Goal: Task Accomplishment & Management: Manage account settings

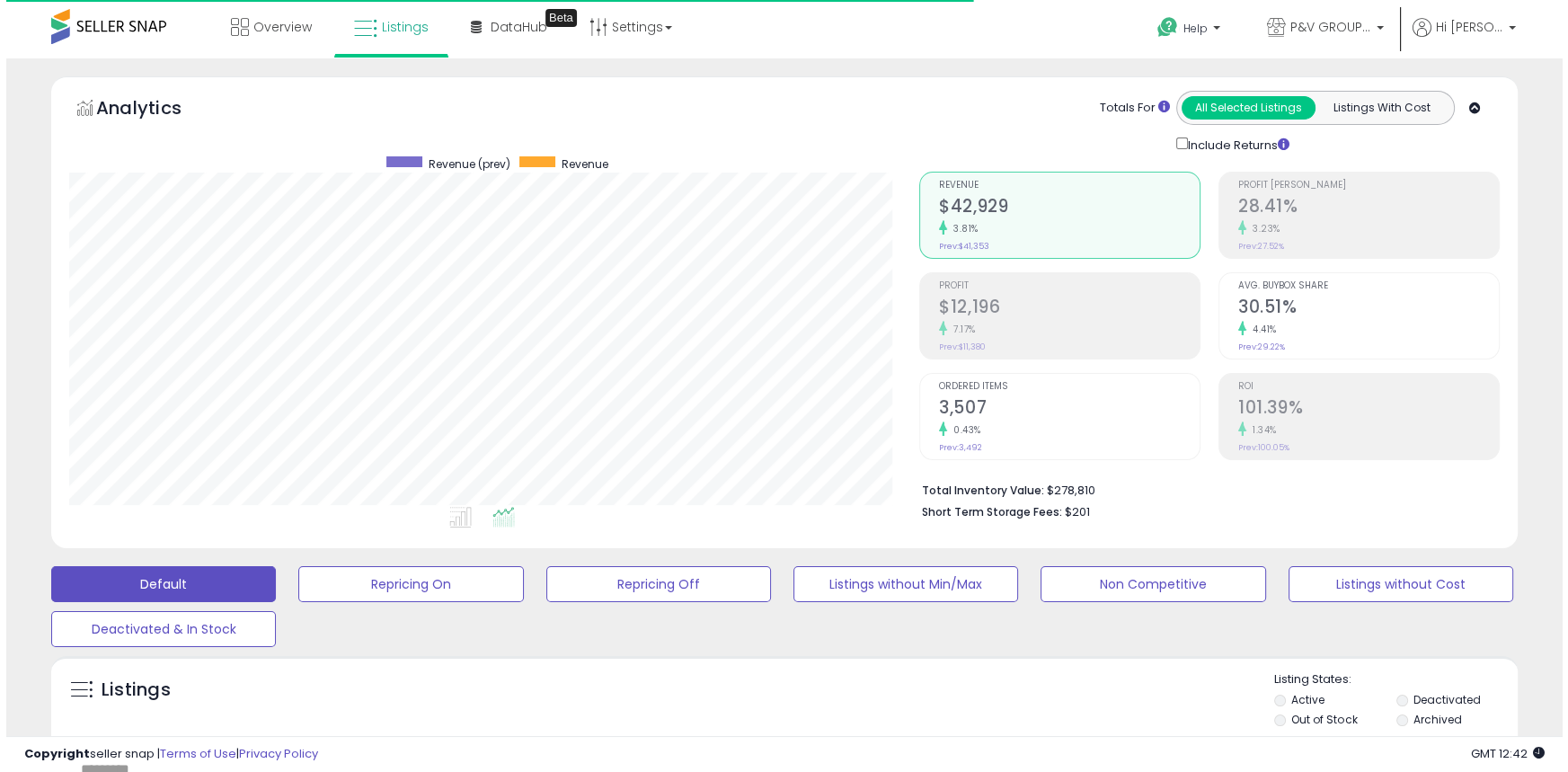
scroll to position [368, 849]
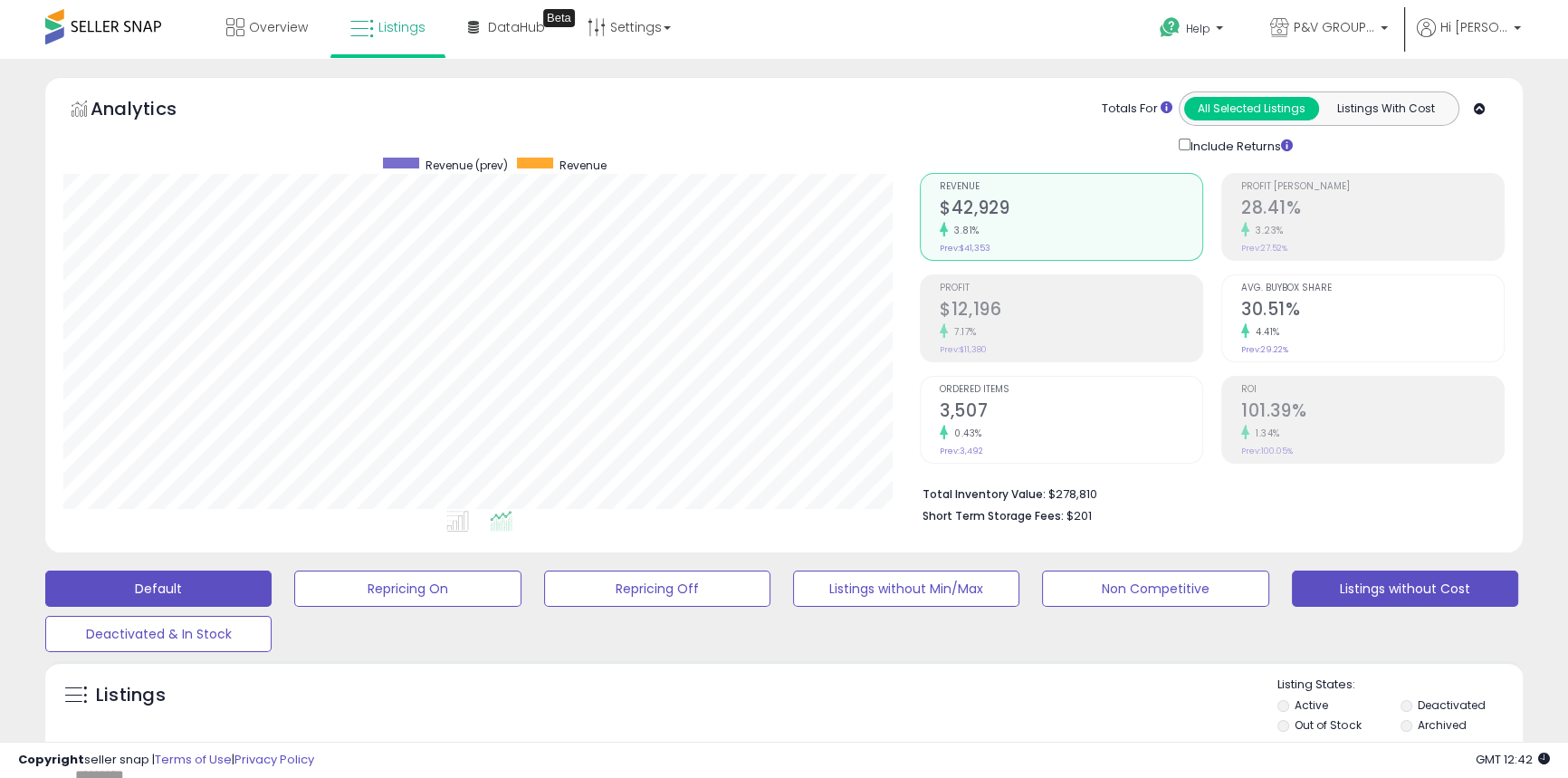
click at [1313, 597] on button "Listings without Cost" at bounding box center [1405, 588] width 226 height 36
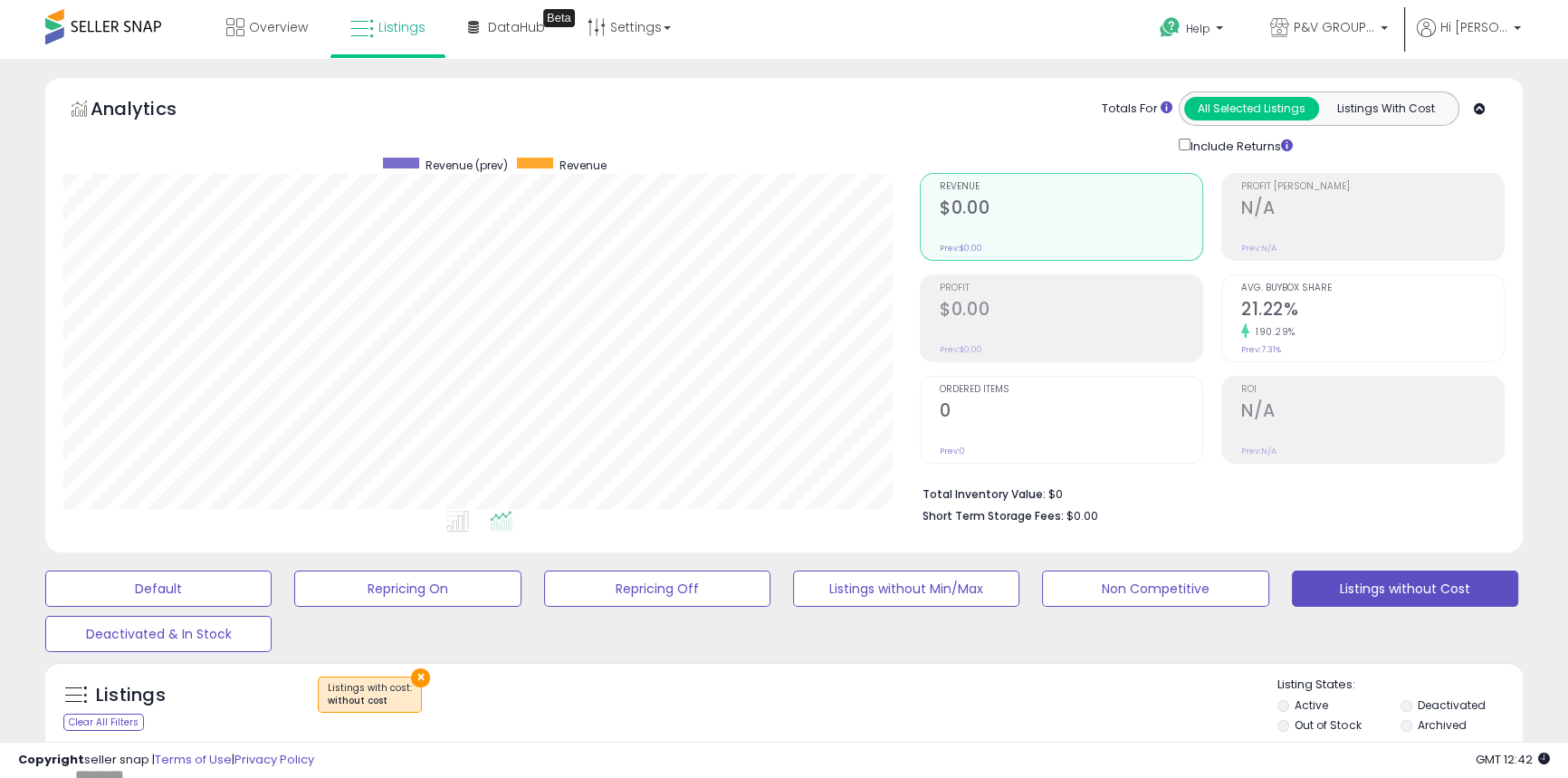
click at [1297, 723] on label "Out of Stock" at bounding box center [1327, 724] width 66 height 15
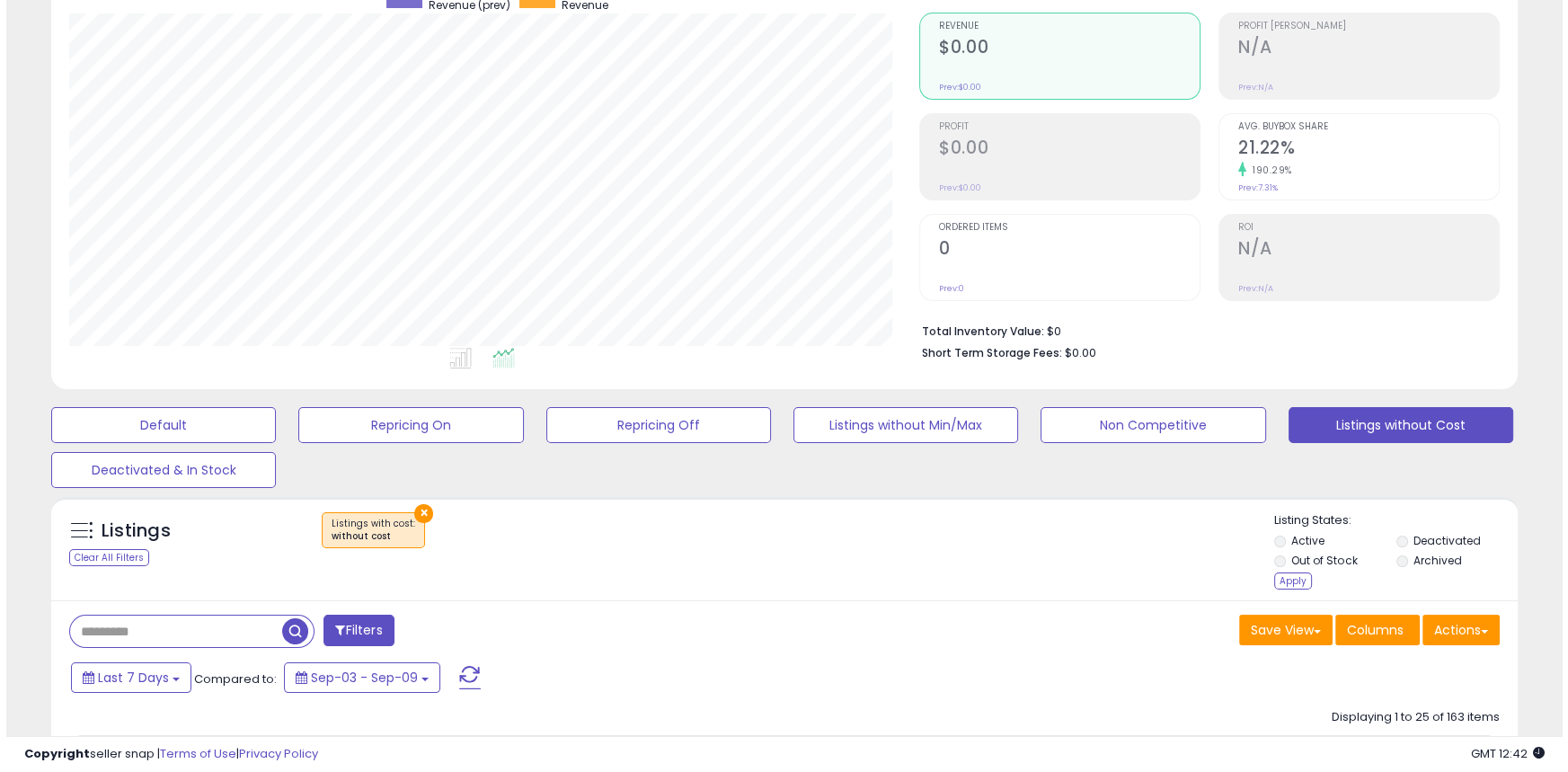
scroll to position [162, 0]
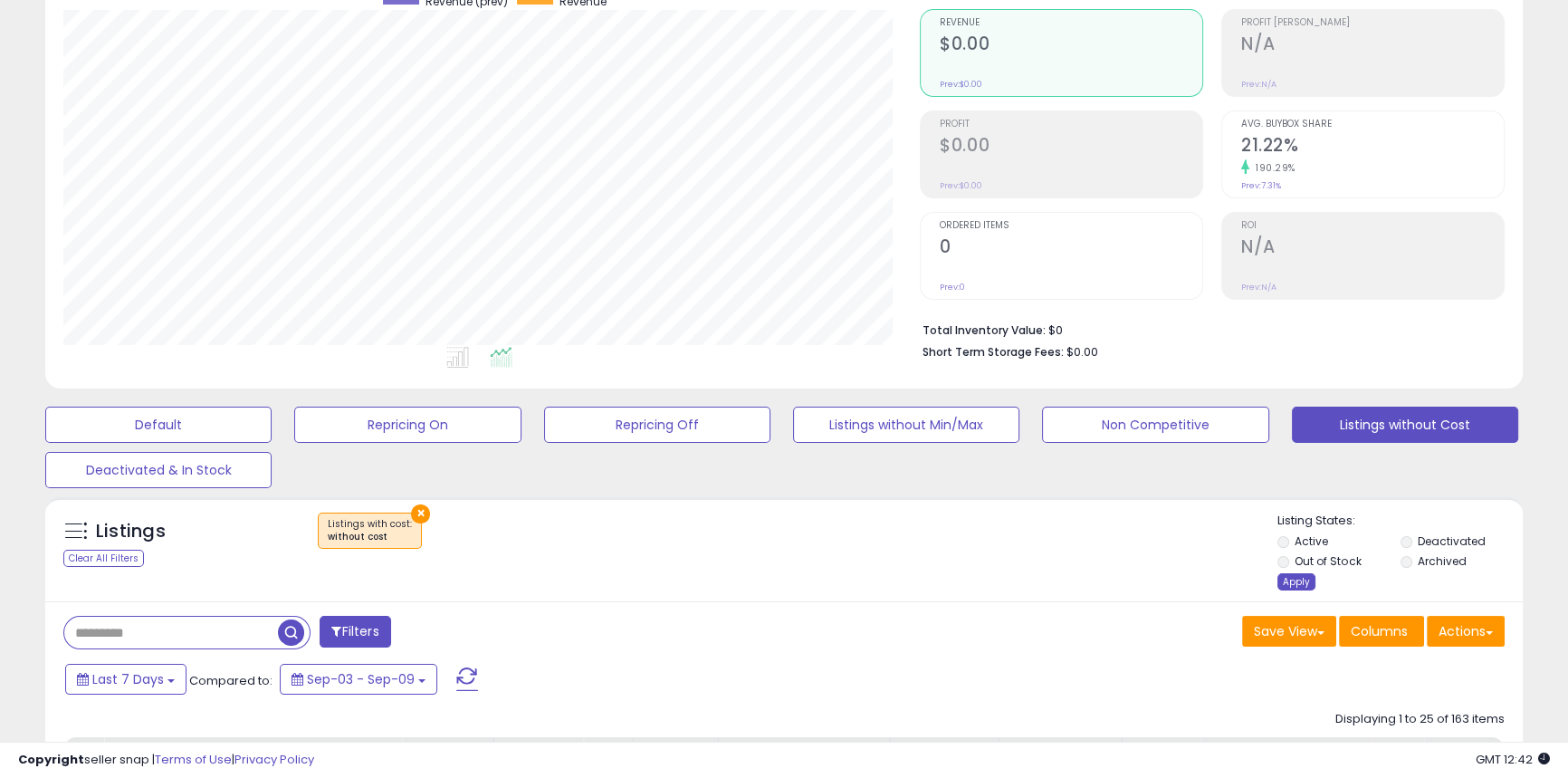
click at [1290, 586] on div "Apply" at bounding box center [1297, 581] width 38 height 17
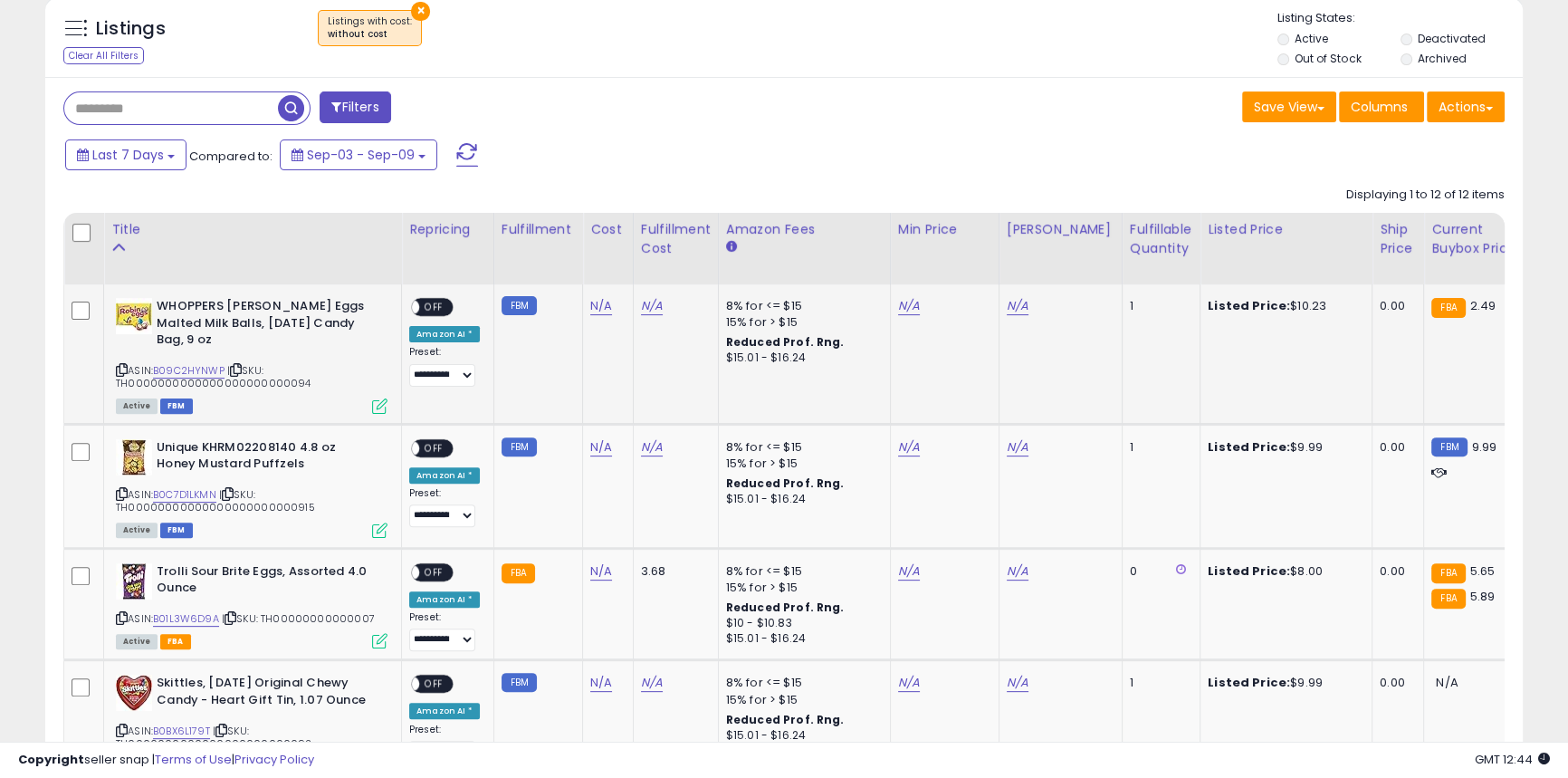
scroll to position [741, 0]
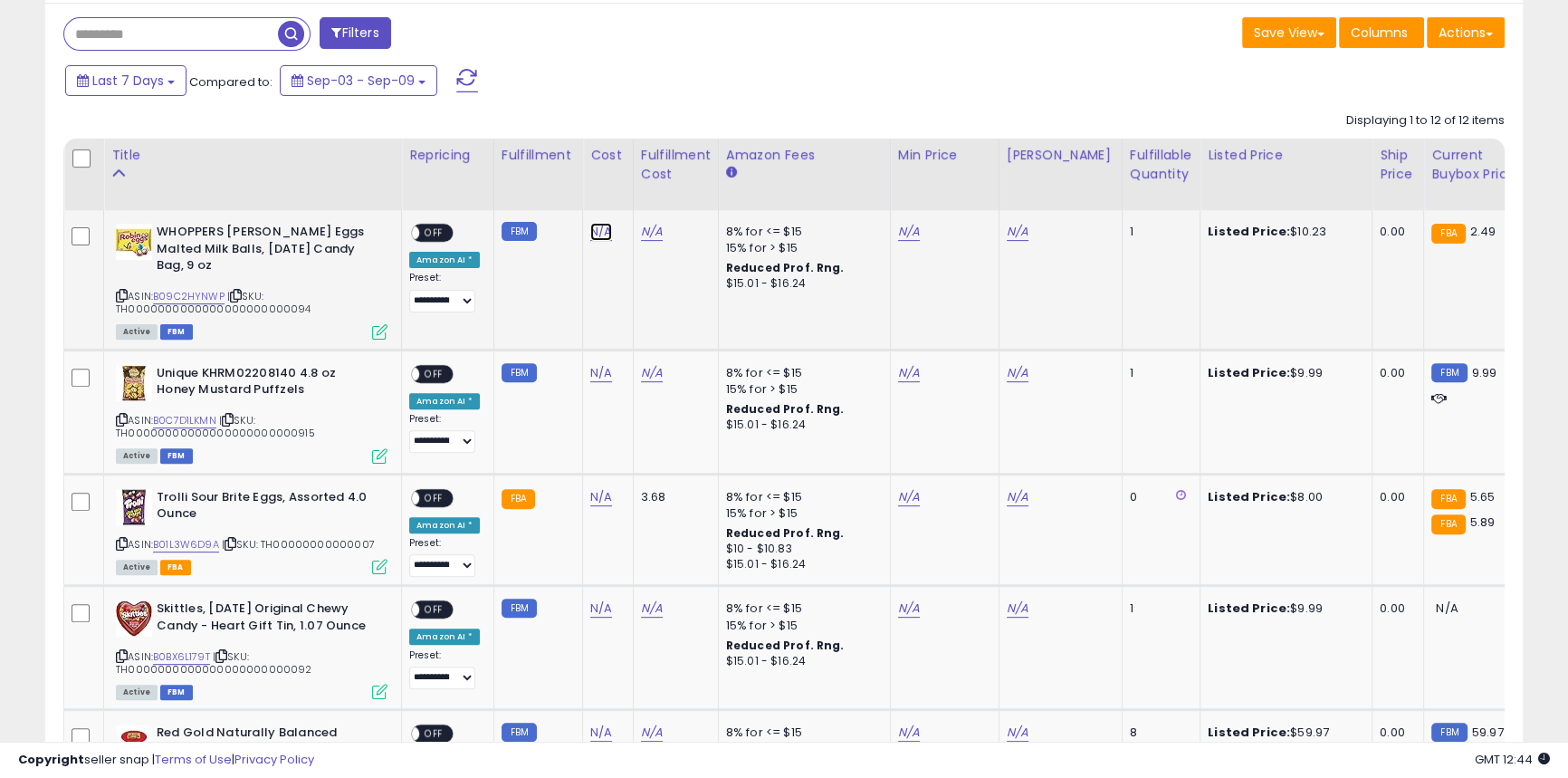
click at [597, 235] on link "N/A" at bounding box center [601, 231] width 22 height 18
type input "****"
click button "submit" at bounding box center [645, 186] width 31 height 27
click at [590, 364] on link "N/A" at bounding box center [601, 373] width 22 height 18
type input "****"
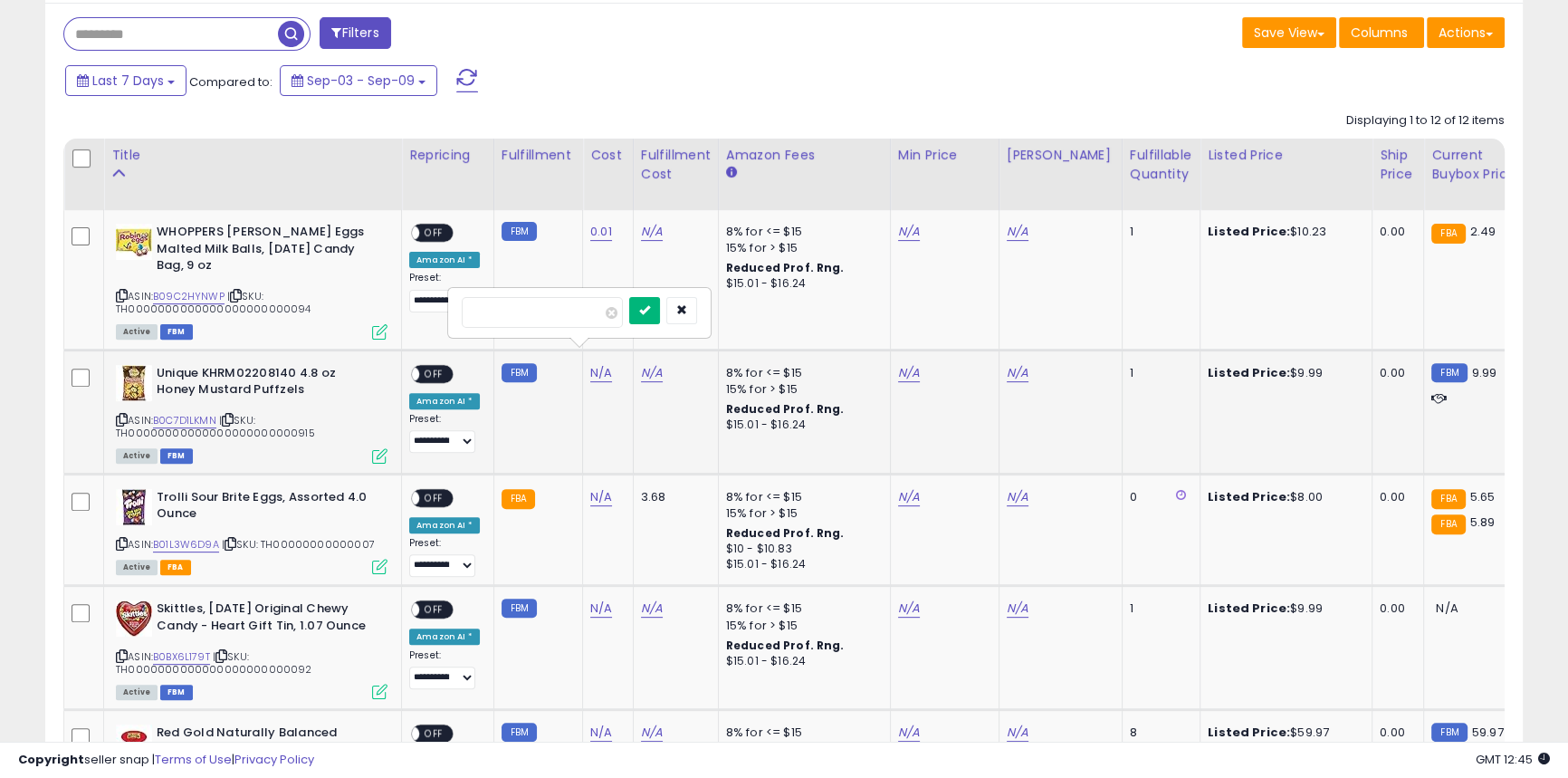
click at [660, 303] on button "submit" at bounding box center [645, 310] width 31 height 27
click at [590, 599] on link "N/A" at bounding box center [601, 608] width 22 height 18
type input "****"
click at [659, 547] on div "****" at bounding box center [579, 547] width 235 height 32
click at [660, 547] on button "submit" at bounding box center [645, 546] width 31 height 27
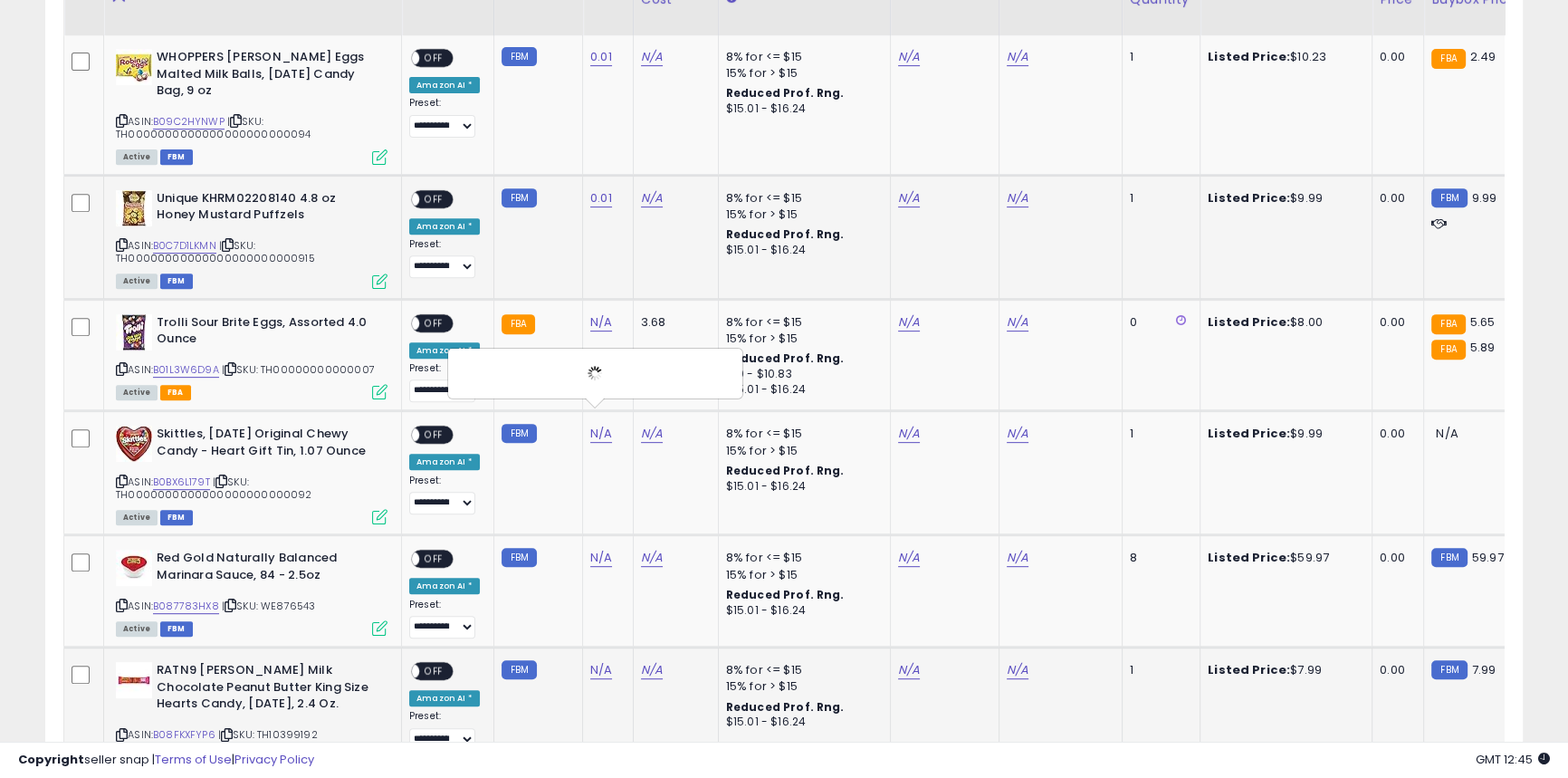
scroll to position [1069, 0]
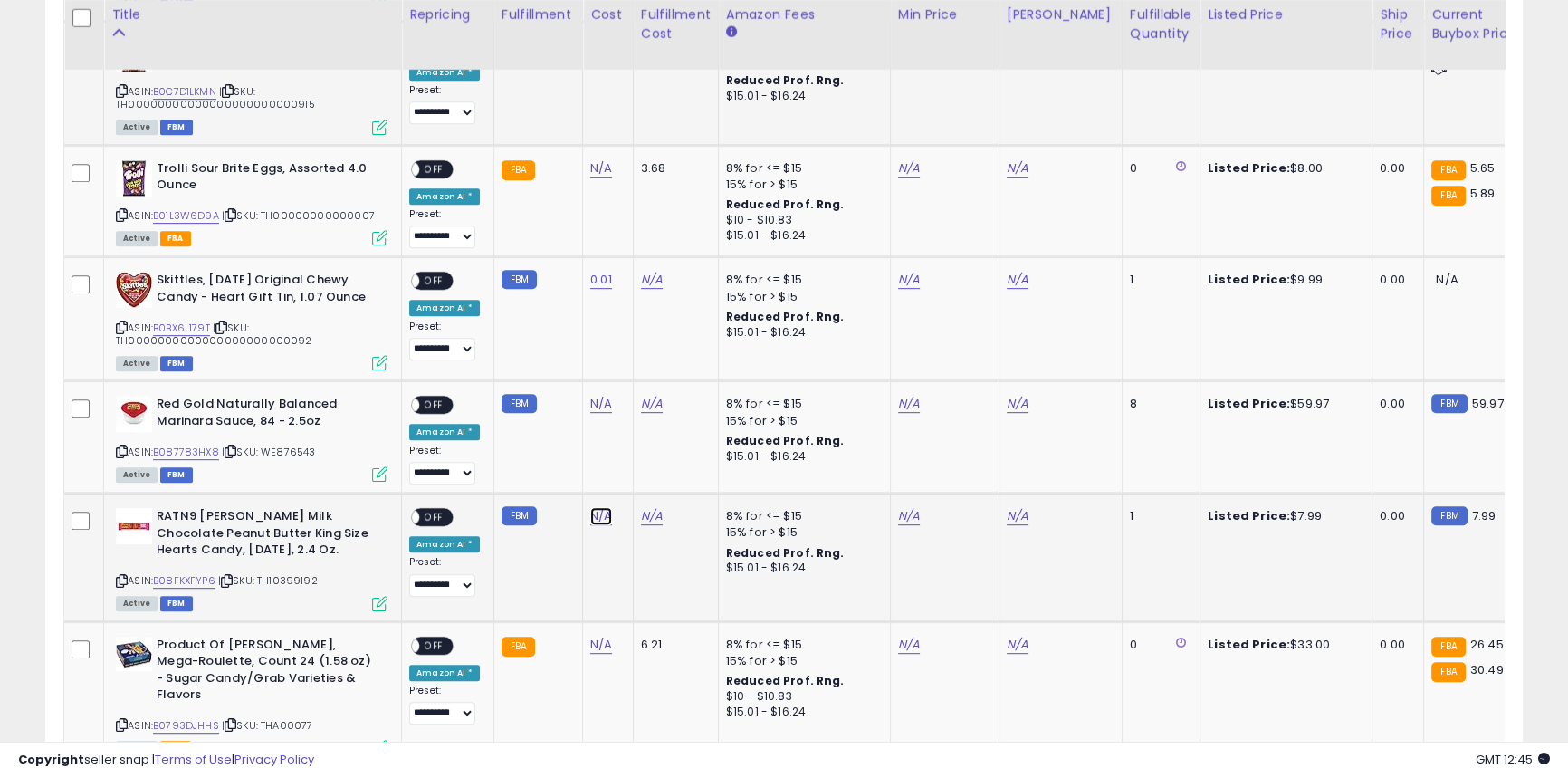
click at [593, 516] on link "N/A" at bounding box center [601, 516] width 22 height 18
type input "****"
click at [660, 472] on button "submit" at bounding box center [645, 469] width 31 height 27
click at [594, 415] on td "N/A" at bounding box center [608, 438] width 51 height 113
click at [594, 414] on td "N/A" at bounding box center [608, 438] width 51 height 113
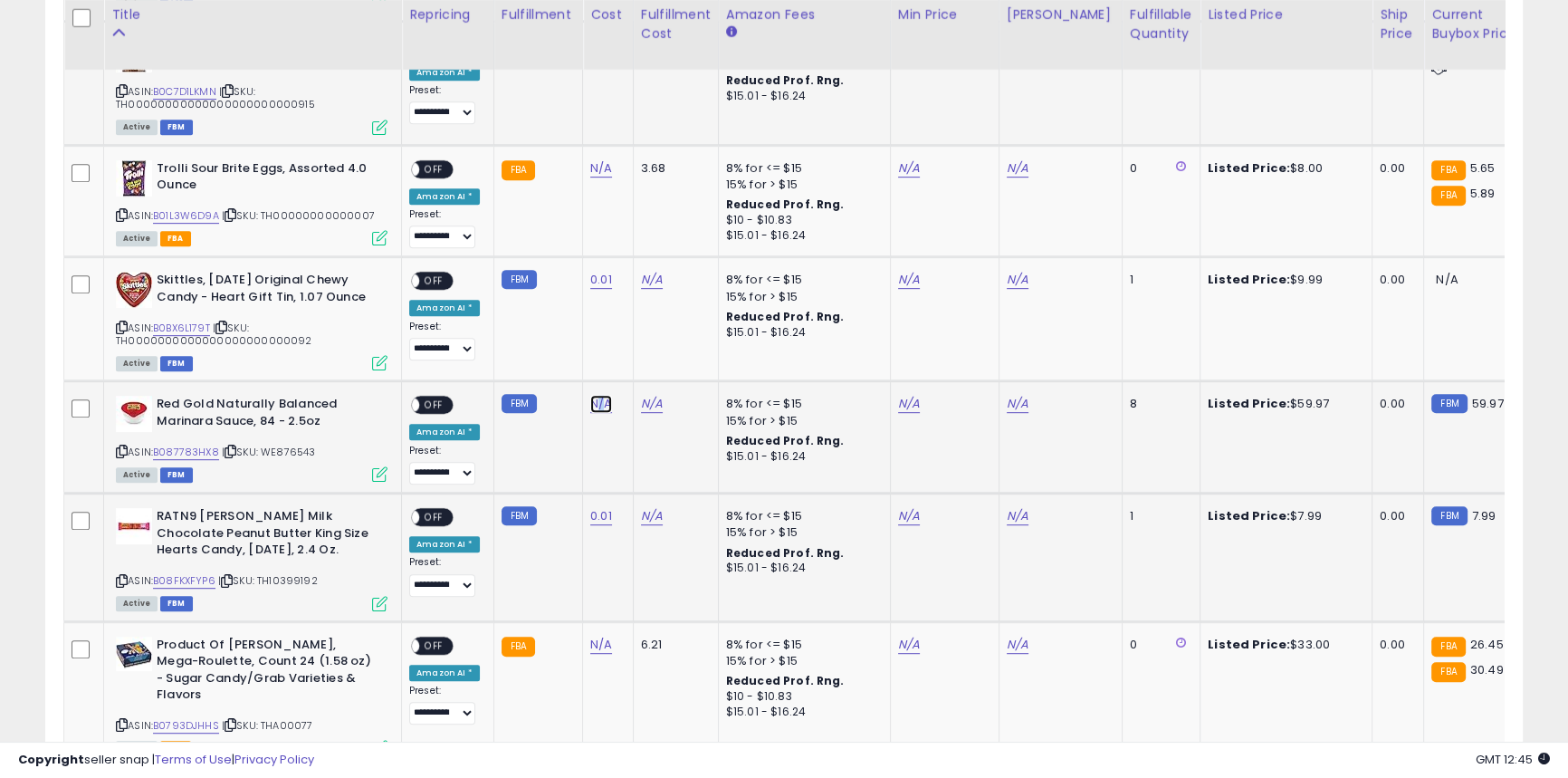
click at [590, 407] on link "N/A" at bounding box center [601, 404] width 22 height 18
type input "*****"
click at [650, 362] on icon "submit" at bounding box center [645, 357] width 11 height 11
click at [118, 210] on icon at bounding box center [122, 214] width 12 height 10
click at [597, 160] on link "N/A" at bounding box center [601, 169] width 22 height 18
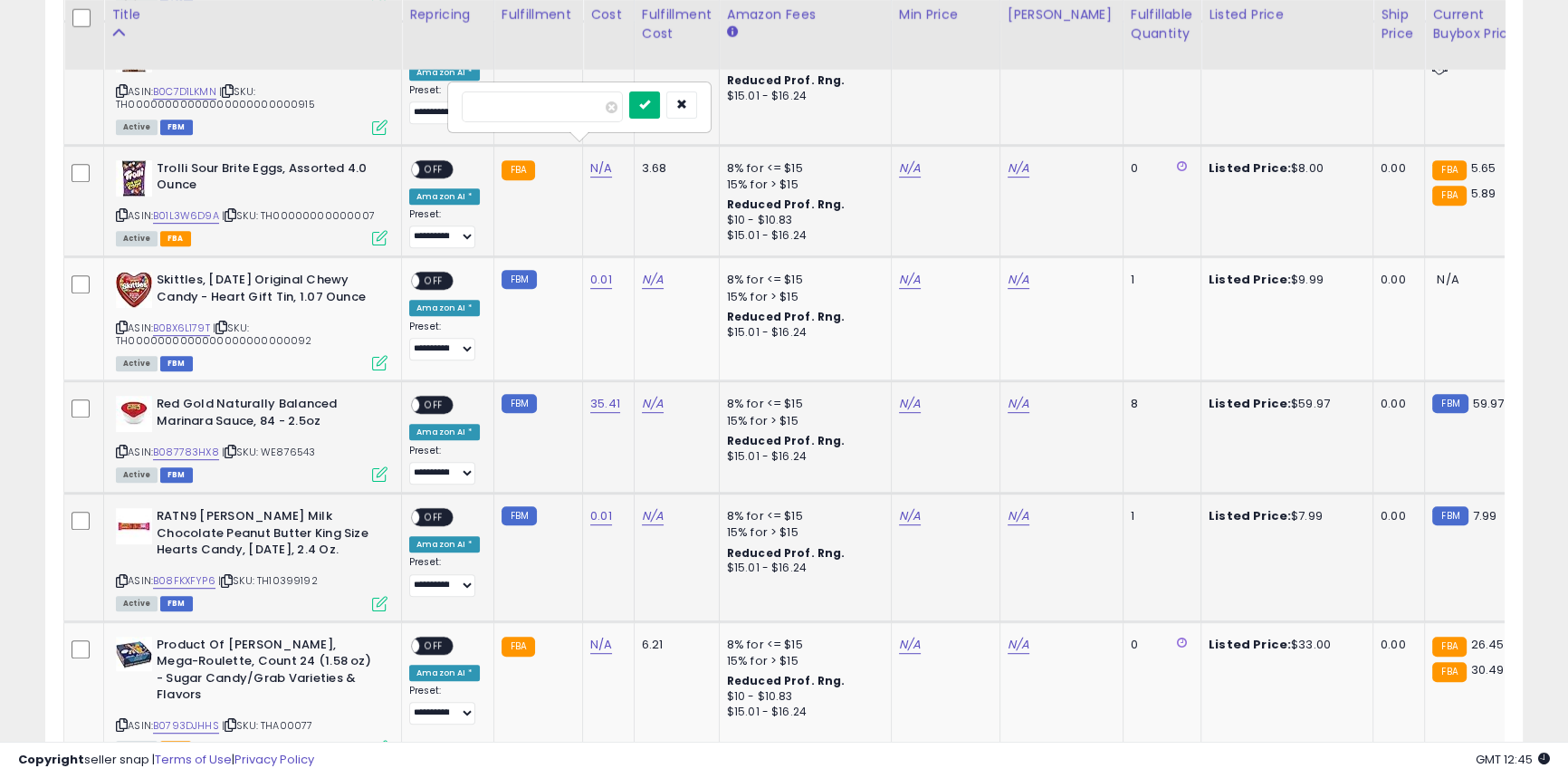
type input "****"
click at [660, 116] on button "submit" at bounding box center [645, 105] width 31 height 27
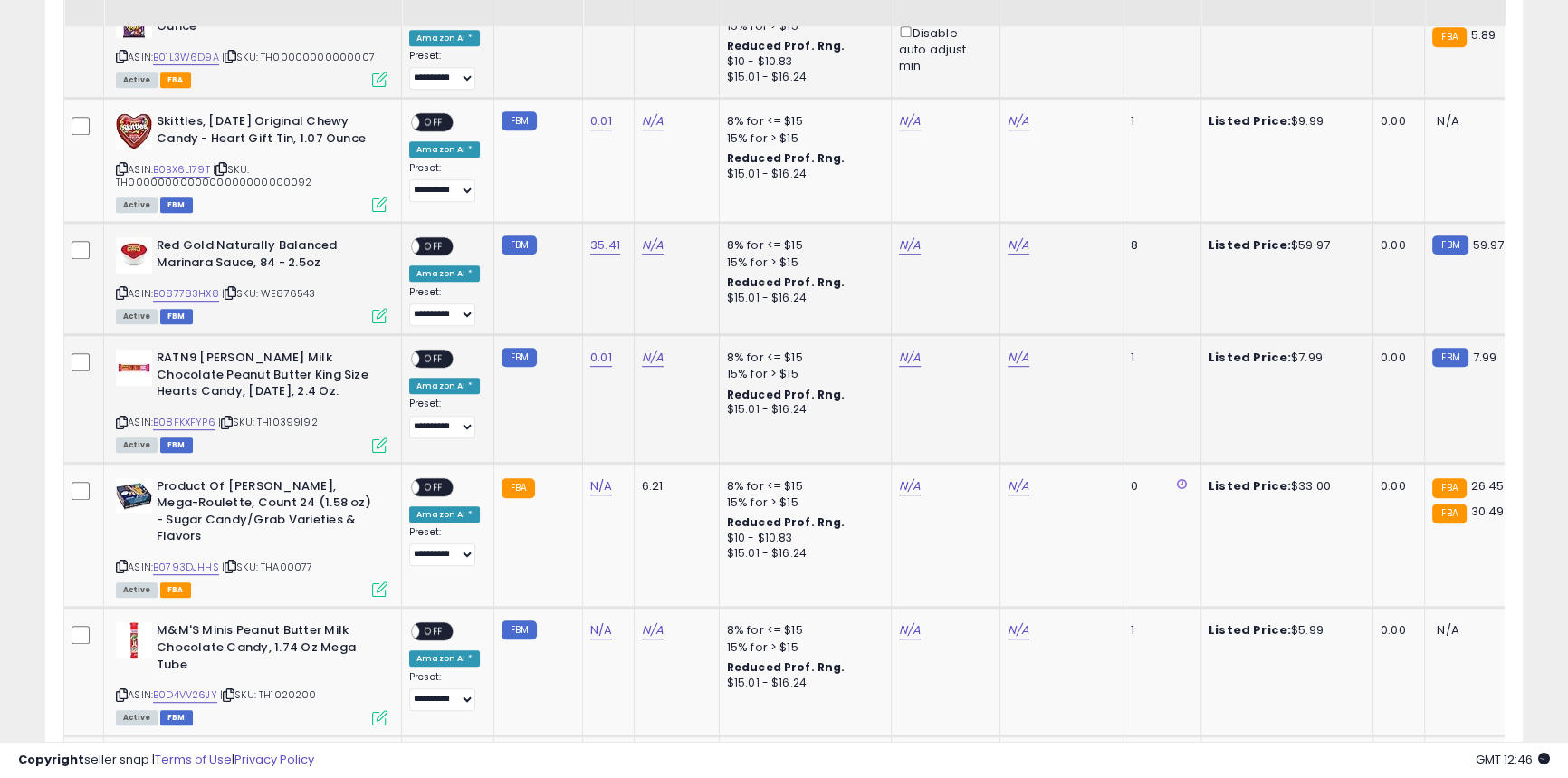
scroll to position [1234, 0]
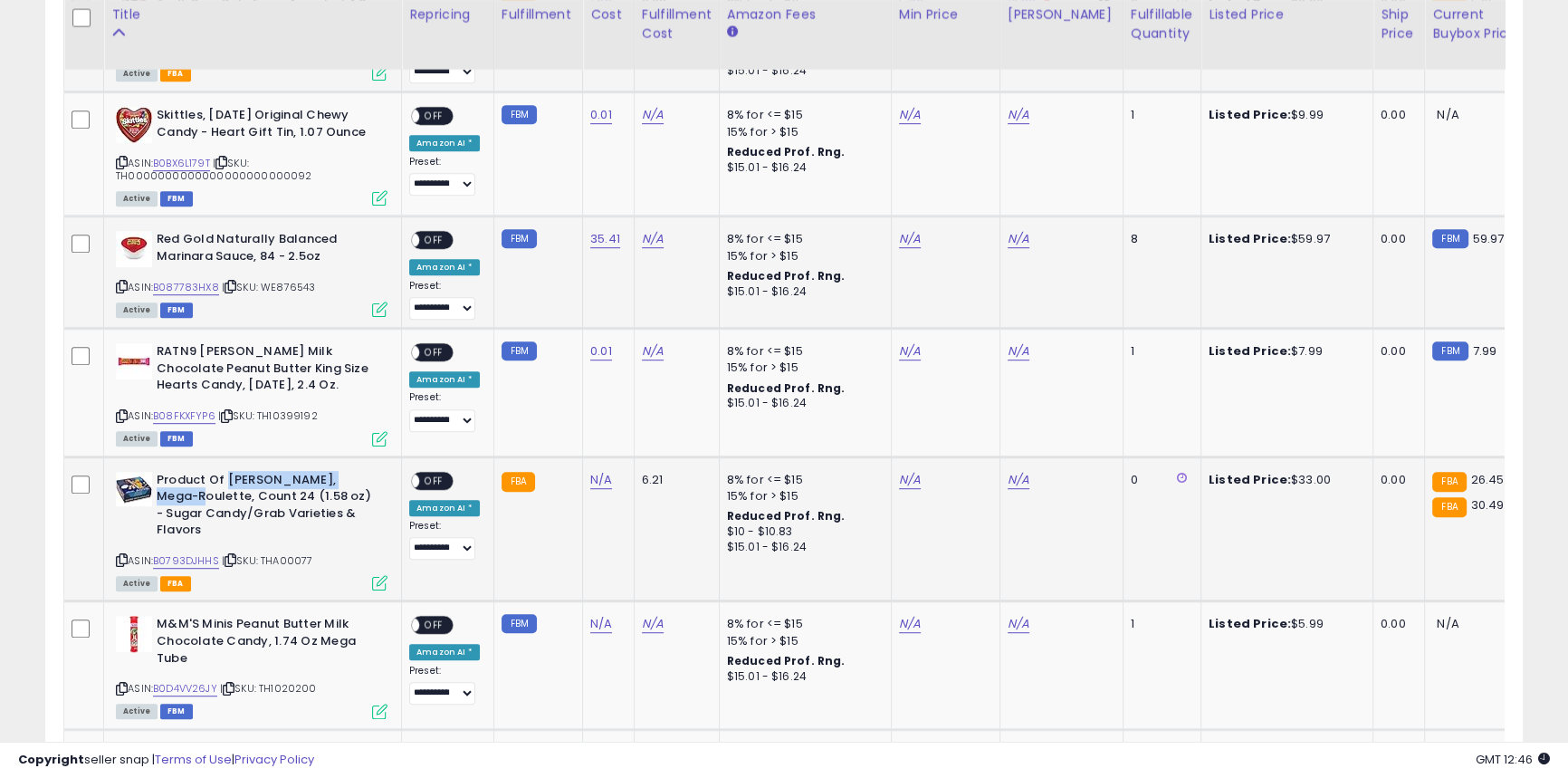
drag, startPoint x: 224, startPoint y: 483, endPoint x: 360, endPoint y: 479, distance: 136.1
click at [360, 479] on b "Product Of Haribo, Mega-Roulette, Count 24 (1.58 oz) - Sugar Candy/Grab Varieti…" at bounding box center [267, 507] width 220 height 72
copy b "Haribo, Mega-Roulette"
click at [598, 353] on link "0.01" at bounding box center [601, 351] width 22 height 18
click at [660, 314] on button "submit" at bounding box center [645, 304] width 31 height 27
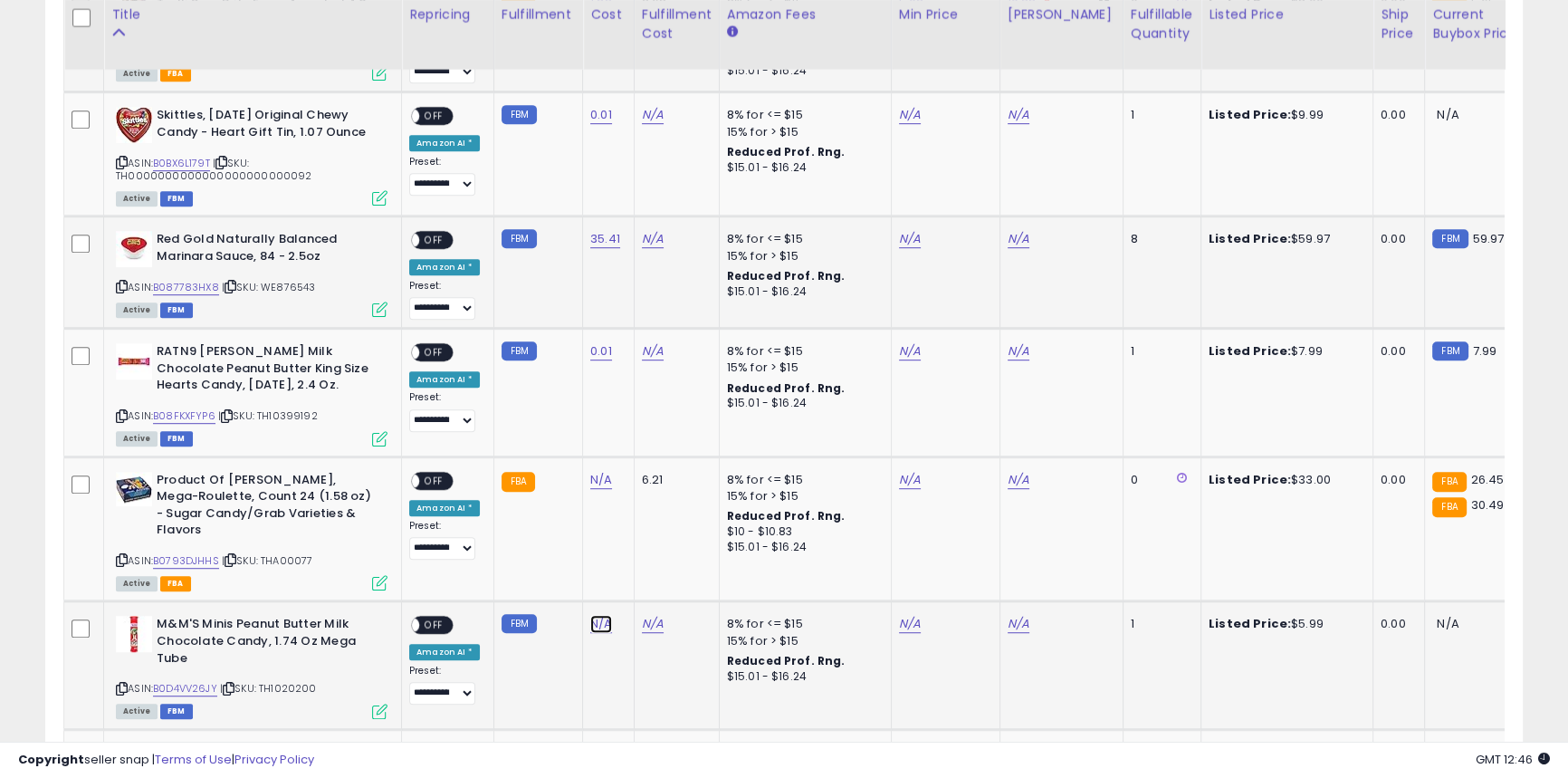
click at [597, 615] on link "N/A" at bounding box center [601, 624] width 22 height 18
type input "****"
click at [660, 557] on button "submit" at bounding box center [645, 559] width 31 height 27
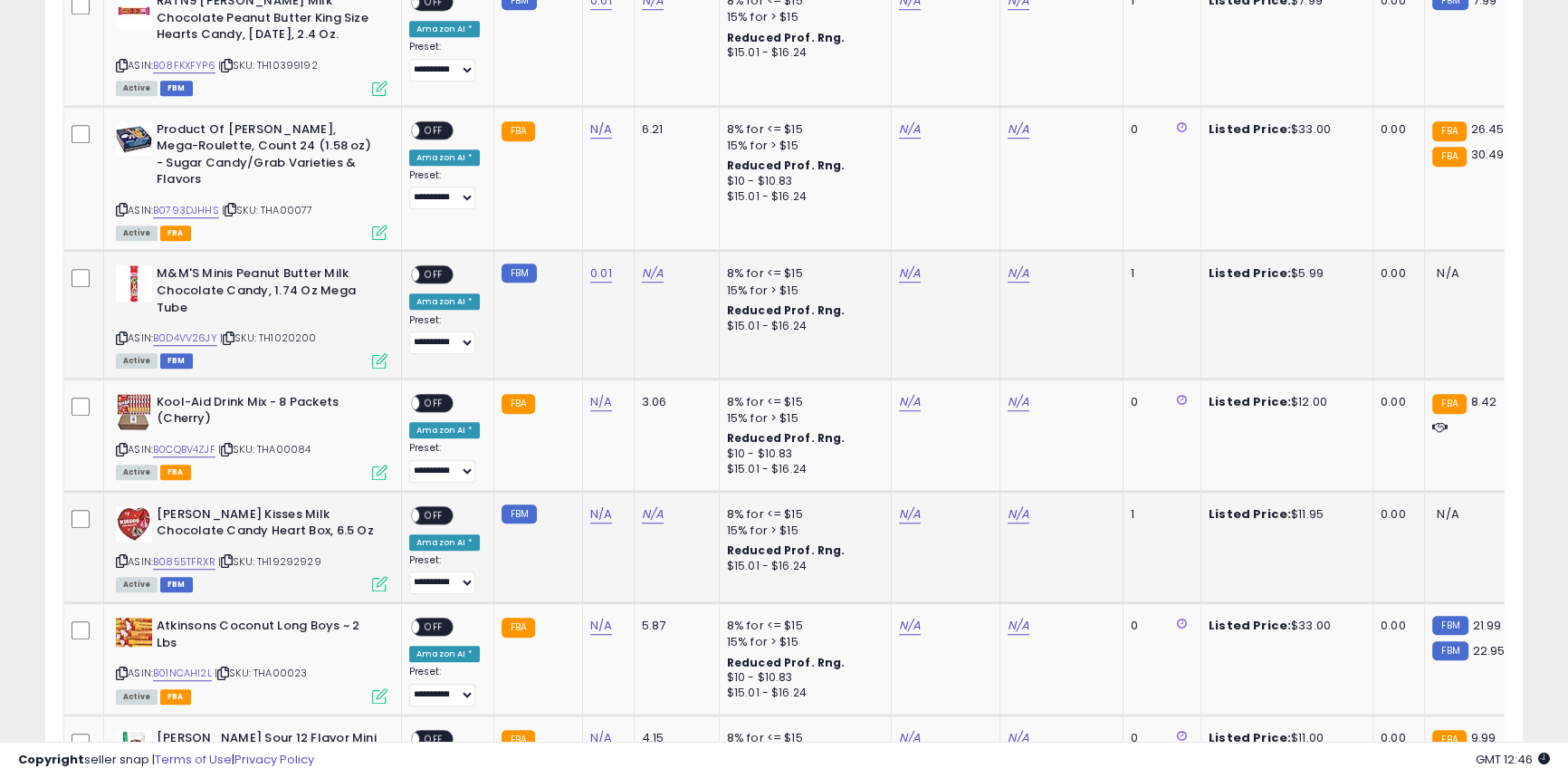
scroll to position [1728, 0]
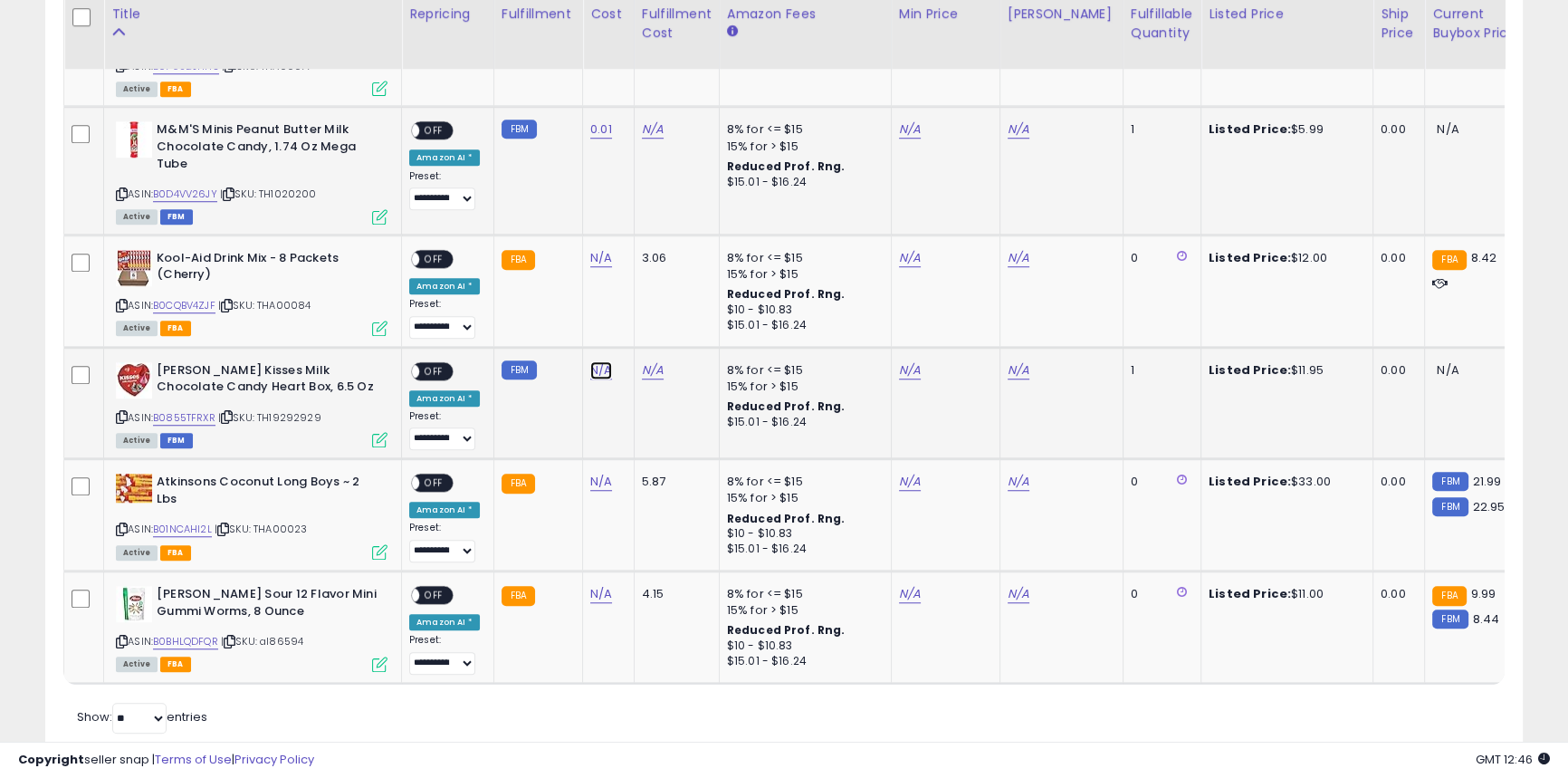
click at [595, 361] on link "N/A" at bounding box center [601, 370] width 22 height 18
type input "****"
click at [660, 314] on button "submit" at bounding box center [645, 305] width 31 height 27
click at [592, 585] on link "N/A" at bounding box center [601, 594] width 22 height 18
type input "****"
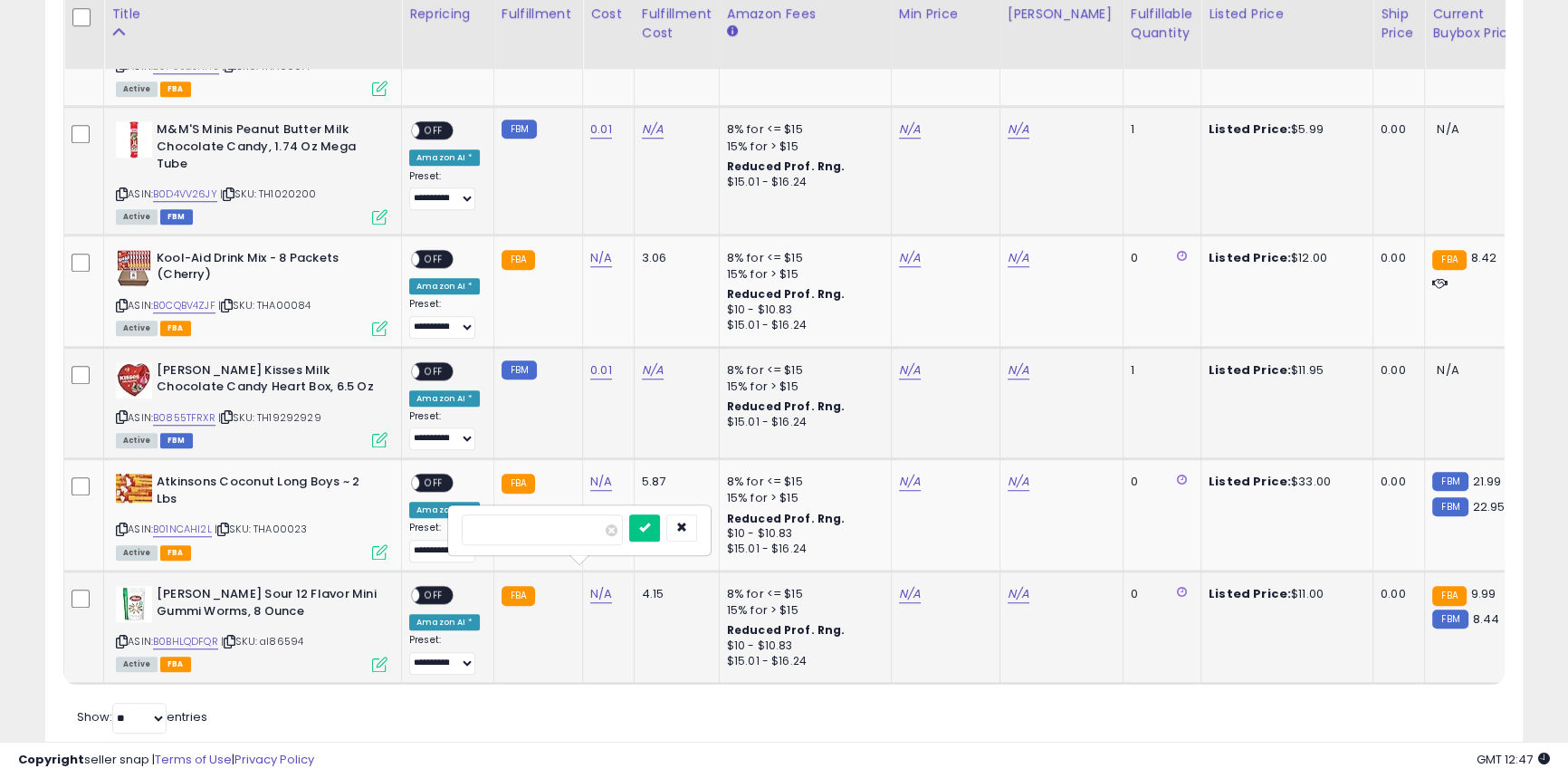
click button "submit" at bounding box center [645, 527] width 31 height 27
drag, startPoint x: 333, startPoint y: 458, endPoint x: 148, endPoint y: 461, distance: 185.0
click at [148, 474] on div "Atkinsons Coconut Long Boys ~ 2 Lbs" at bounding box center [251, 493] width 271 height 38
copy div "Atkinsons Coconut Long Boys"
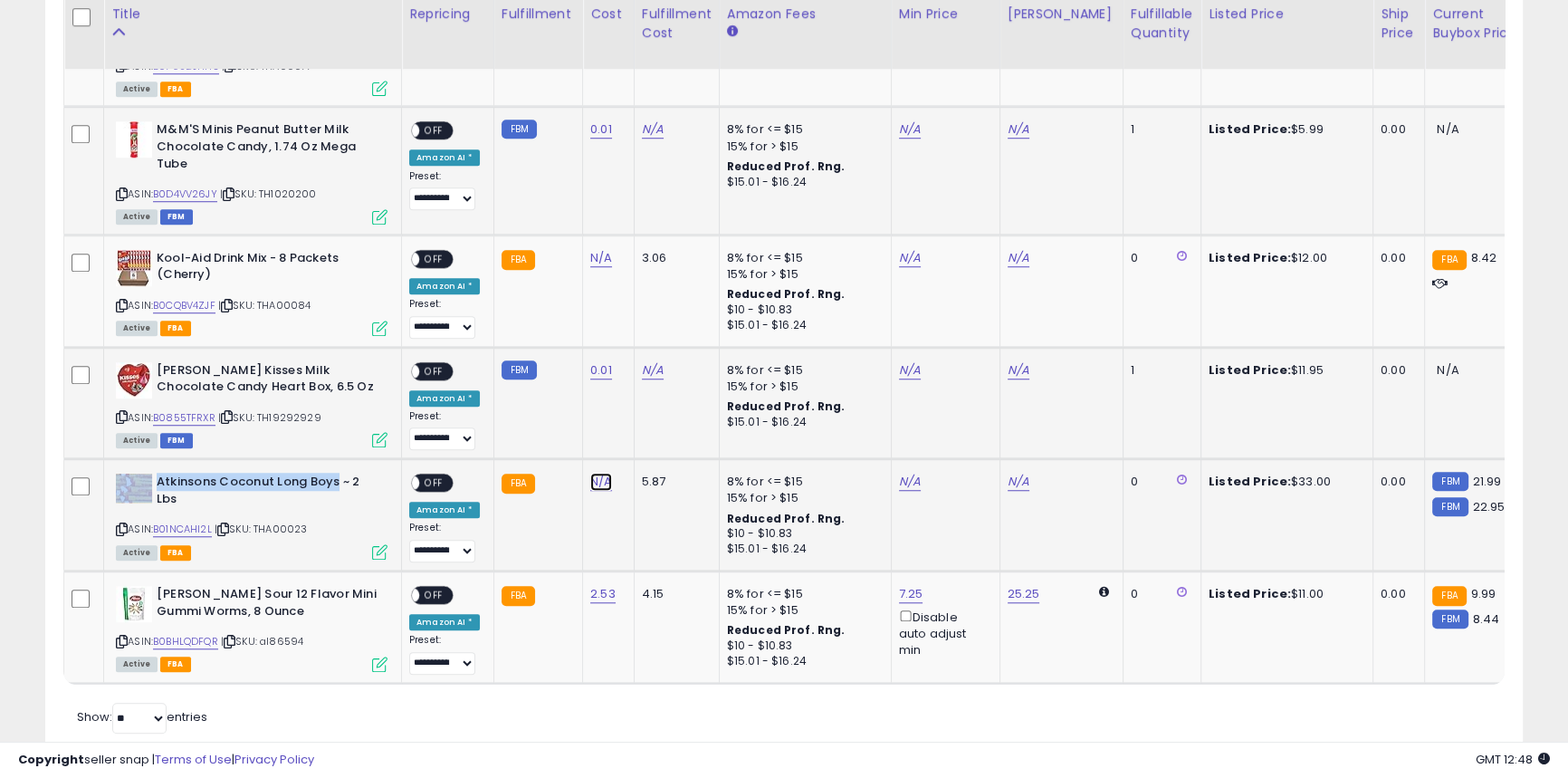
click at [590, 473] on link "N/A" at bounding box center [601, 482] width 22 height 18
type input "****"
click button "submit" at bounding box center [645, 417] width 31 height 27
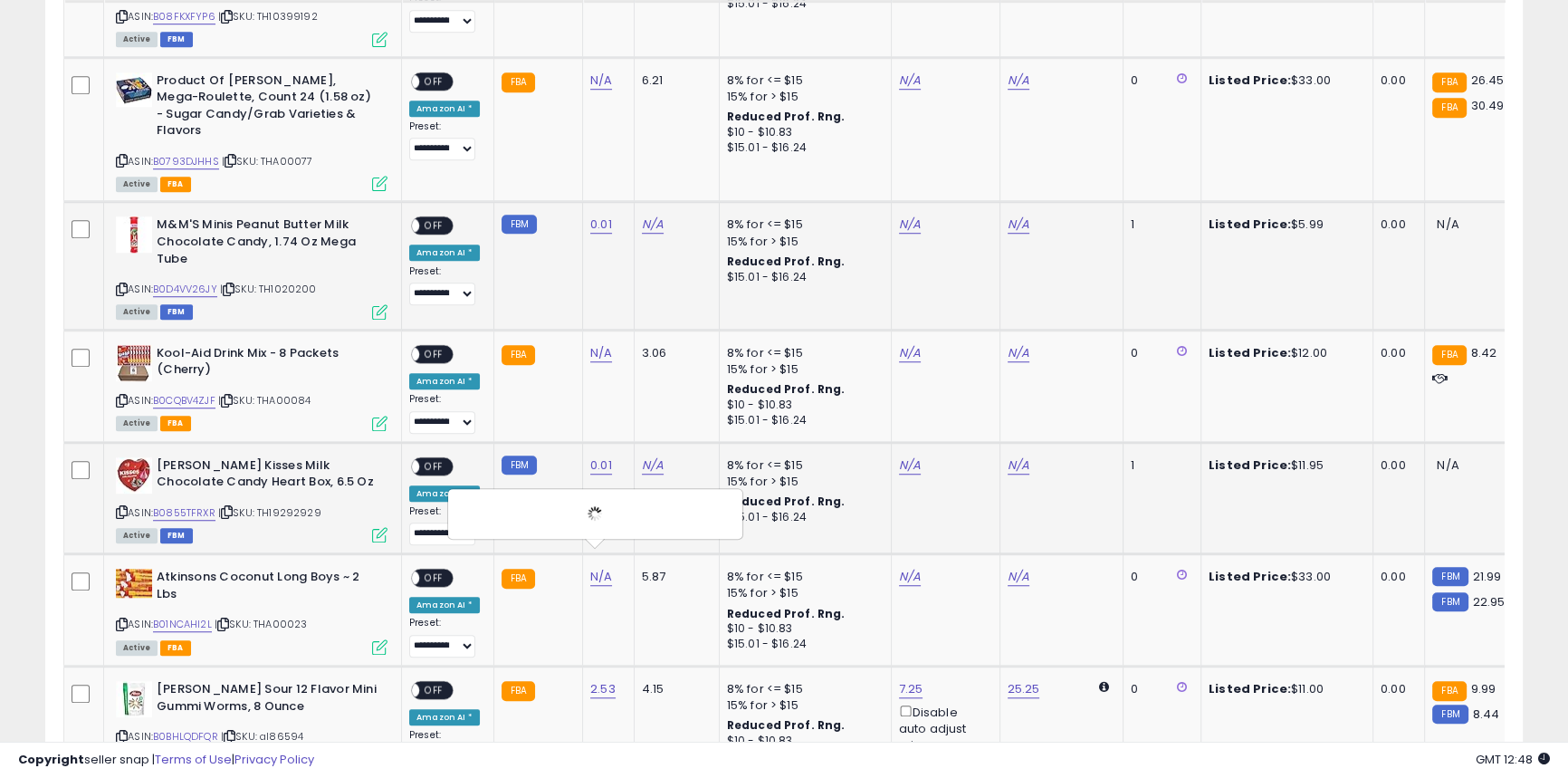
scroll to position [1563, 0]
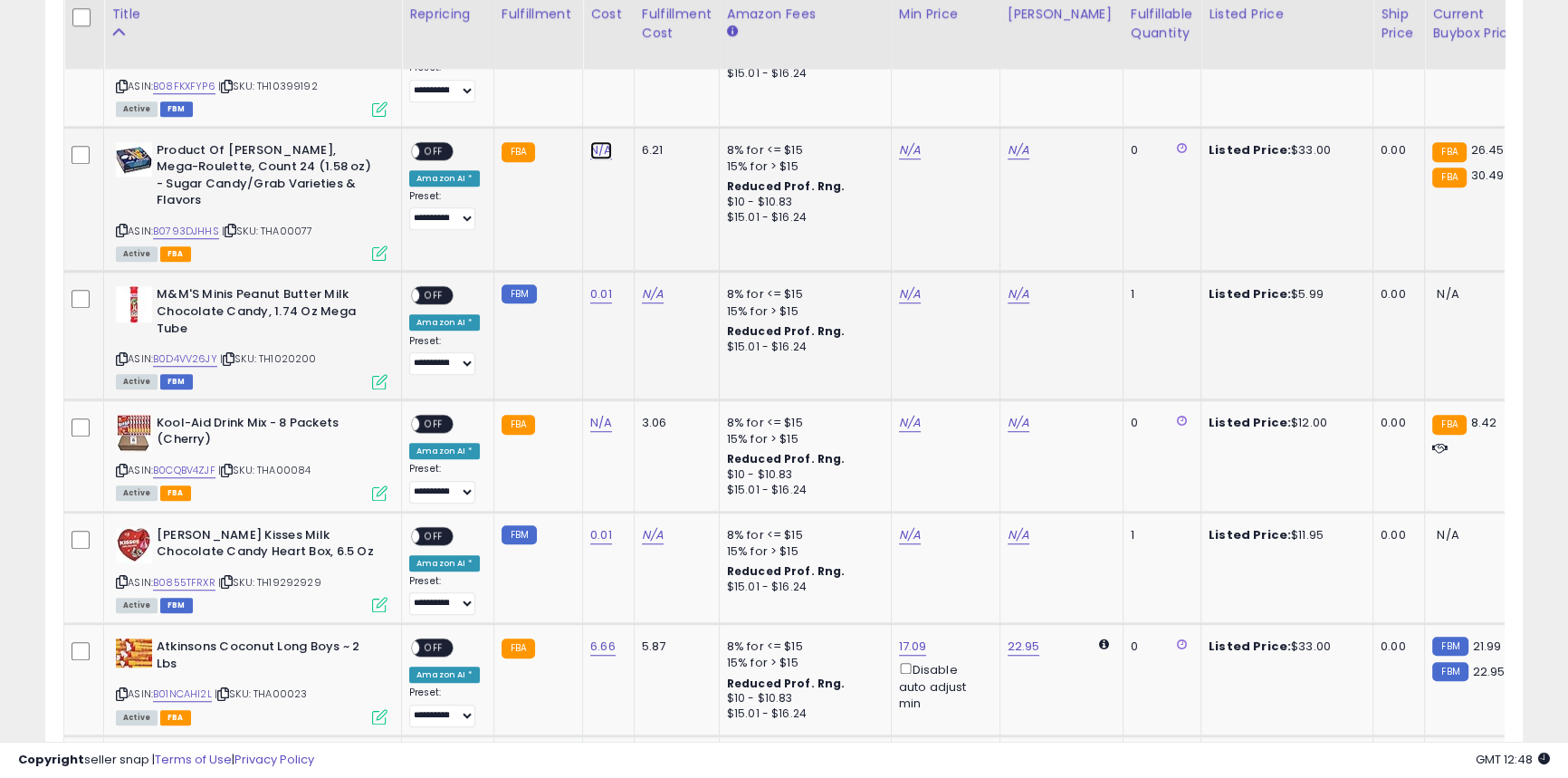
click at [599, 153] on link "N/A" at bounding box center [601, 151] width 22 height 18
type input "*****"
click button "submit" at bounding box center [645, 103] width 31 height 27
drag, startPoint x: 206, startPoint y: 400, endPoint x: 153, endPoint y: 399, distance: 53.0
click at [153, 415] on div "Kool-Aid Drink Mix - 8 Packets (Cherry)" at bounding box center [251, 434] width 271 height 38
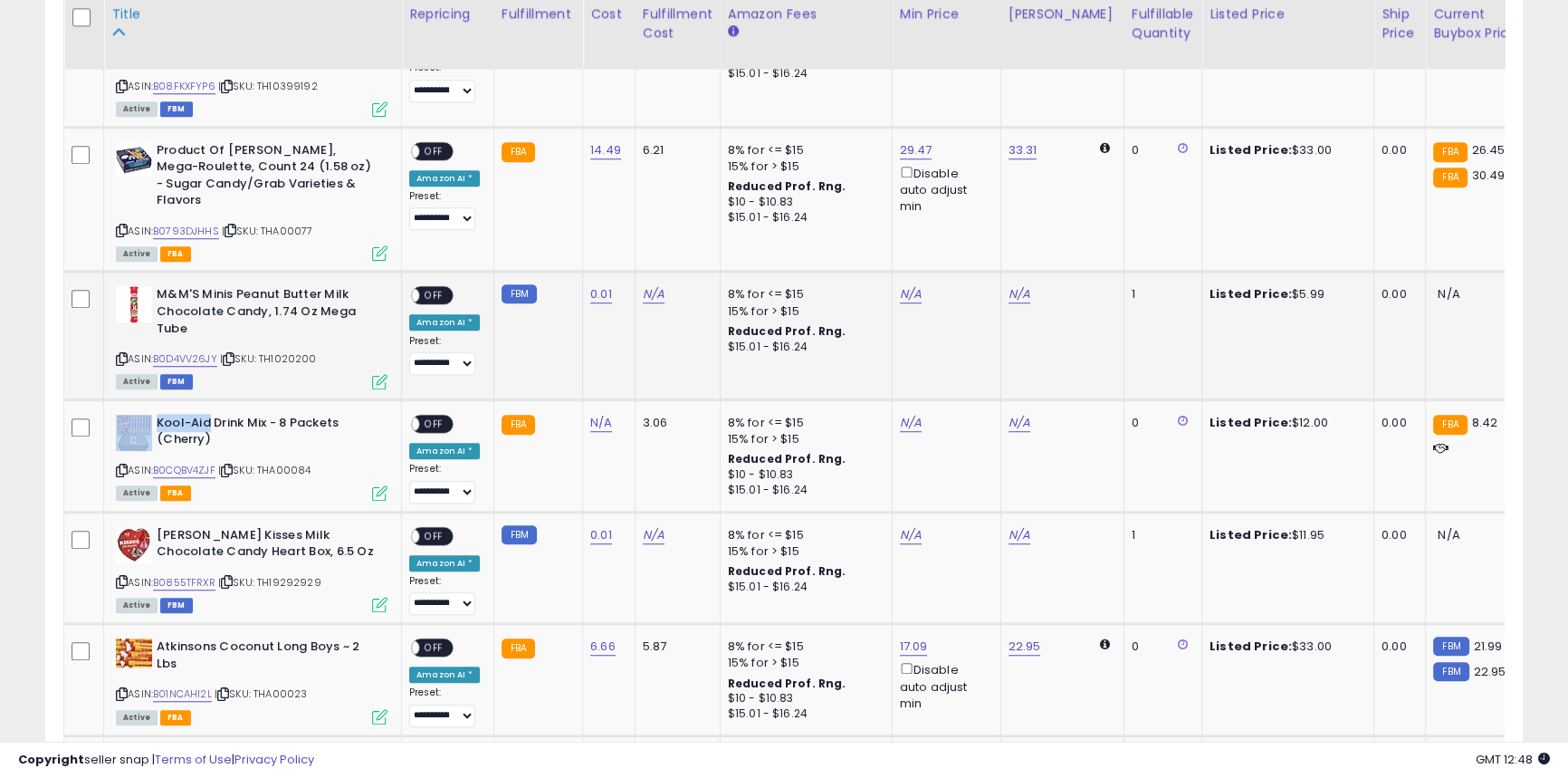
copy div "Kool-Aid"
click at [590, 414] on link "N/A" at bounding box center [601, 423] width 22 height 18
type input "****"
click button "submit" at bounding box center [645, 358] width 31 height 27
click at [431, 640] on span "OFF" at bounding box center [434, 647] width 29 height 15
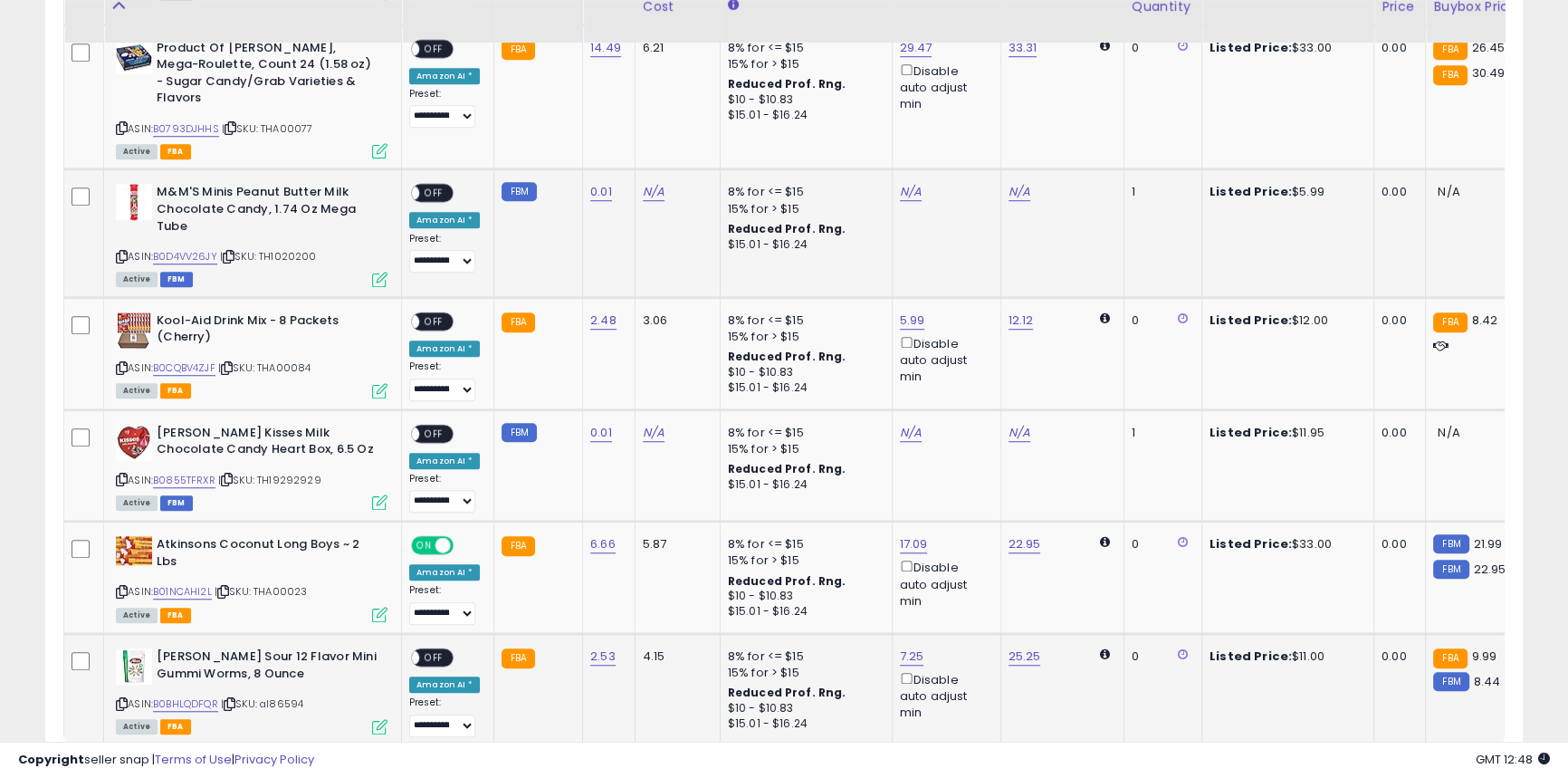
scroll to position [1768, 0]
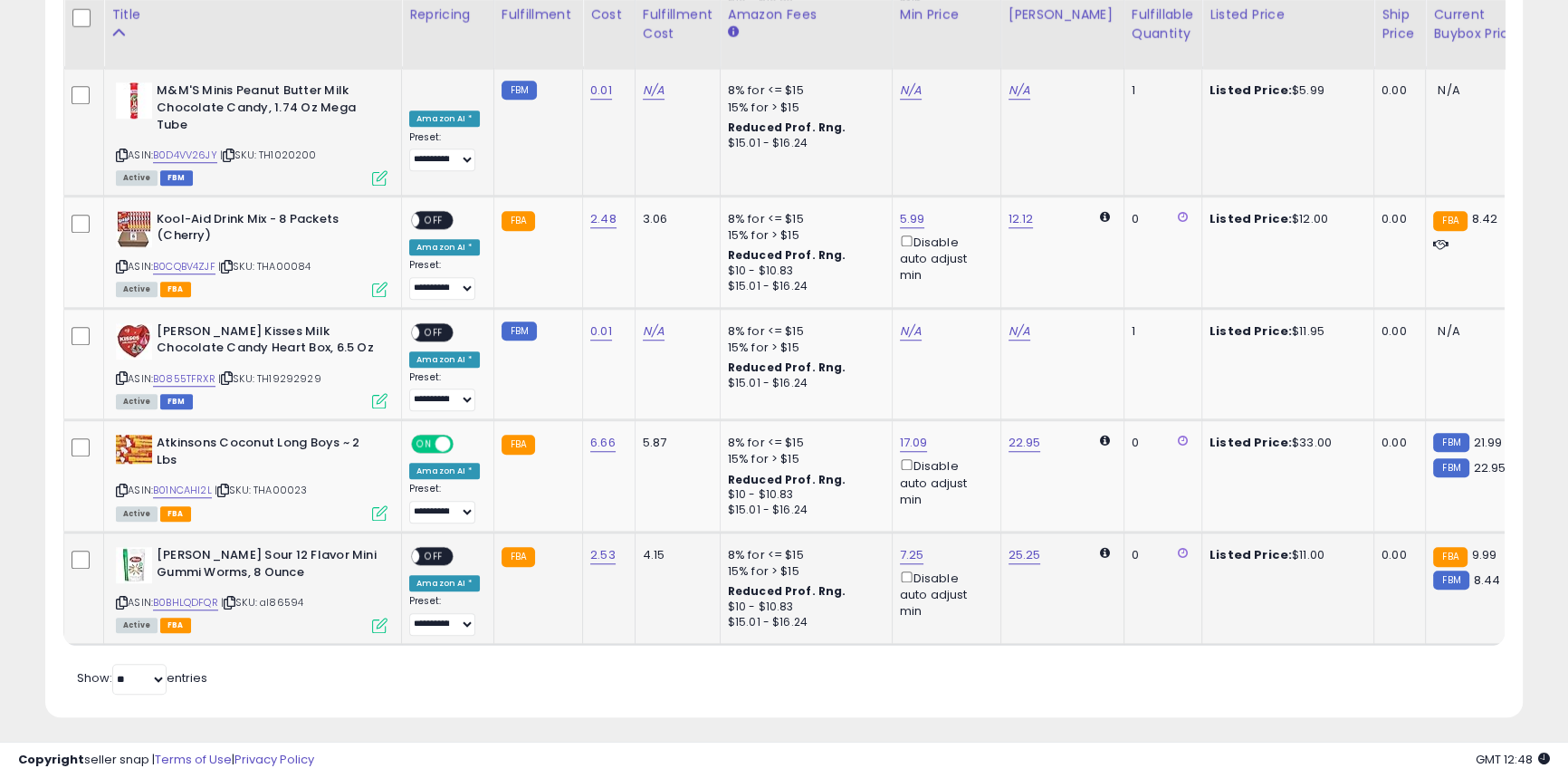
click at [440, 548] on span "OFF" at bounding box center [434, 556] width 29 height 15
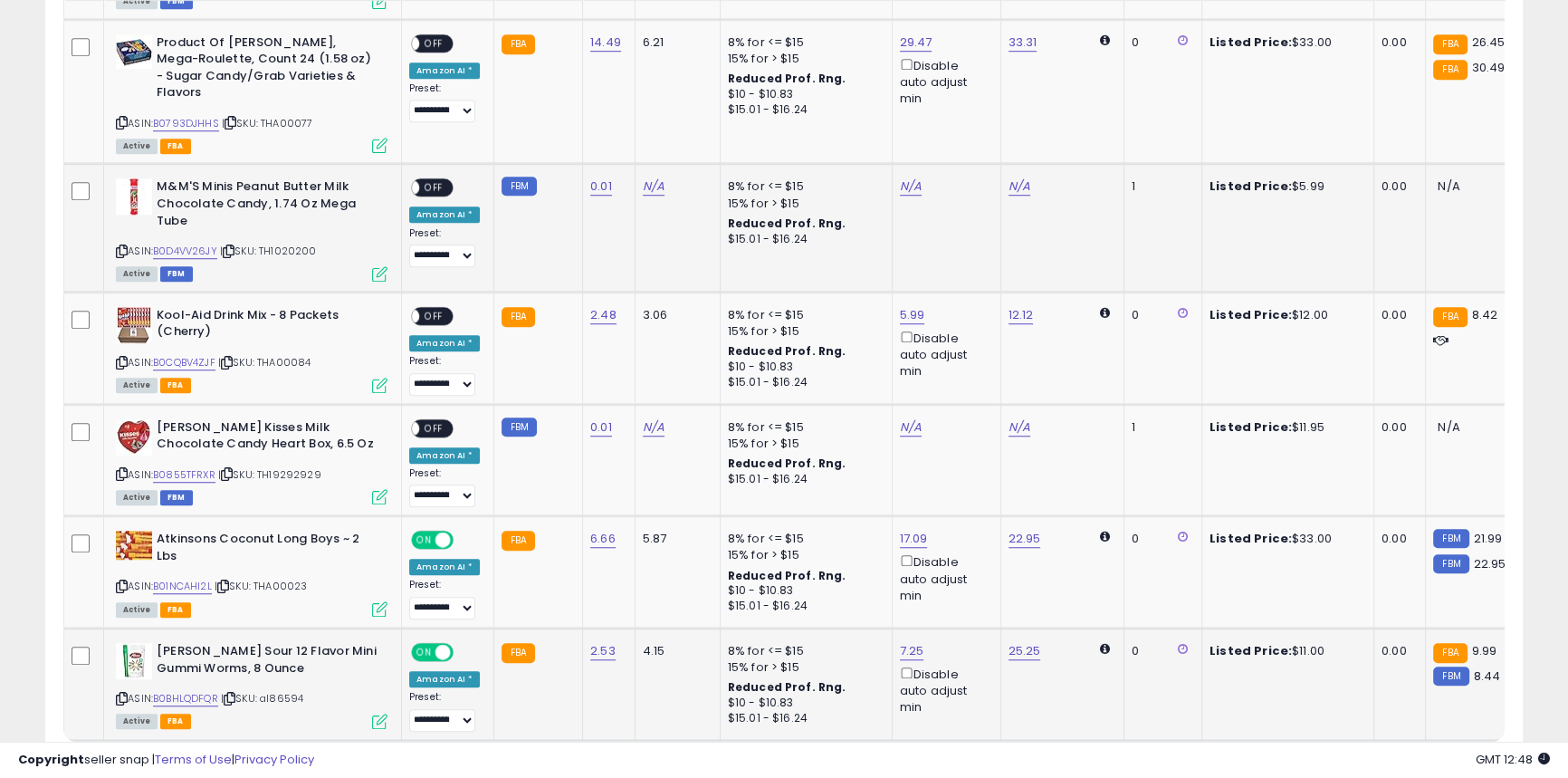
scroll to position [1602, 0]
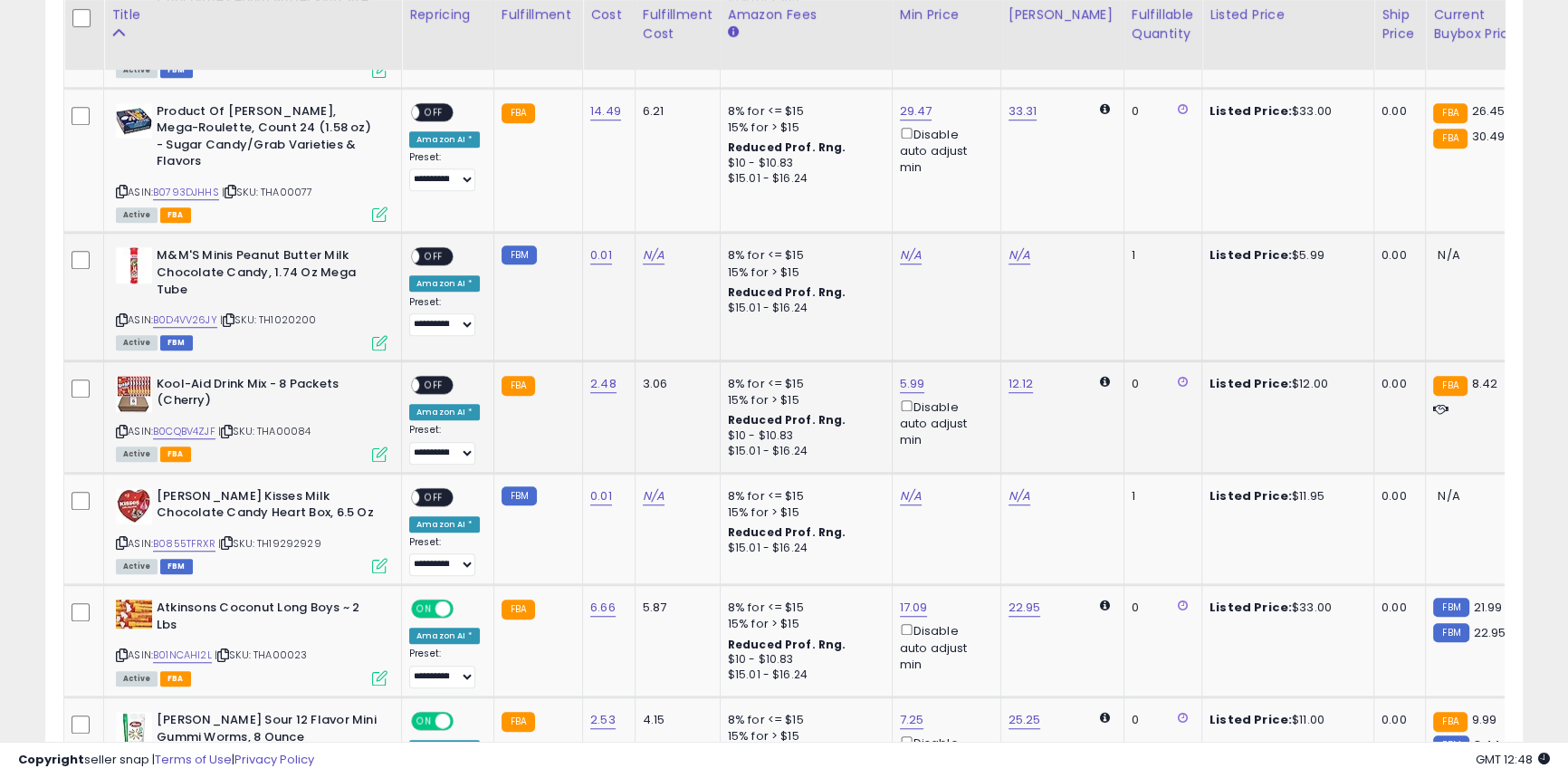
click at [425, 377] on div "ON OFF" at bounding box center [403, 384] width 43 height 15
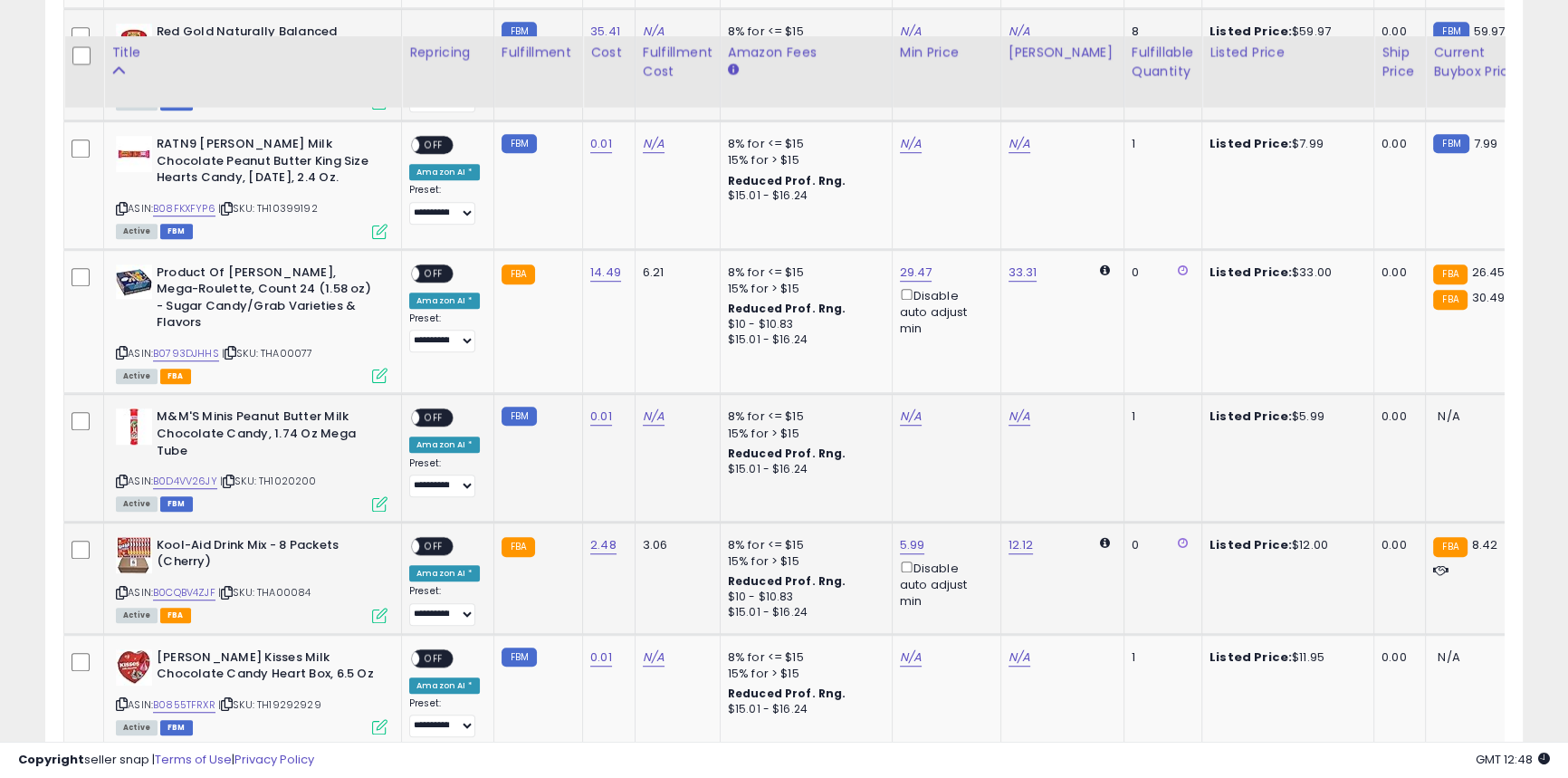
scroll to position [1439, 0]
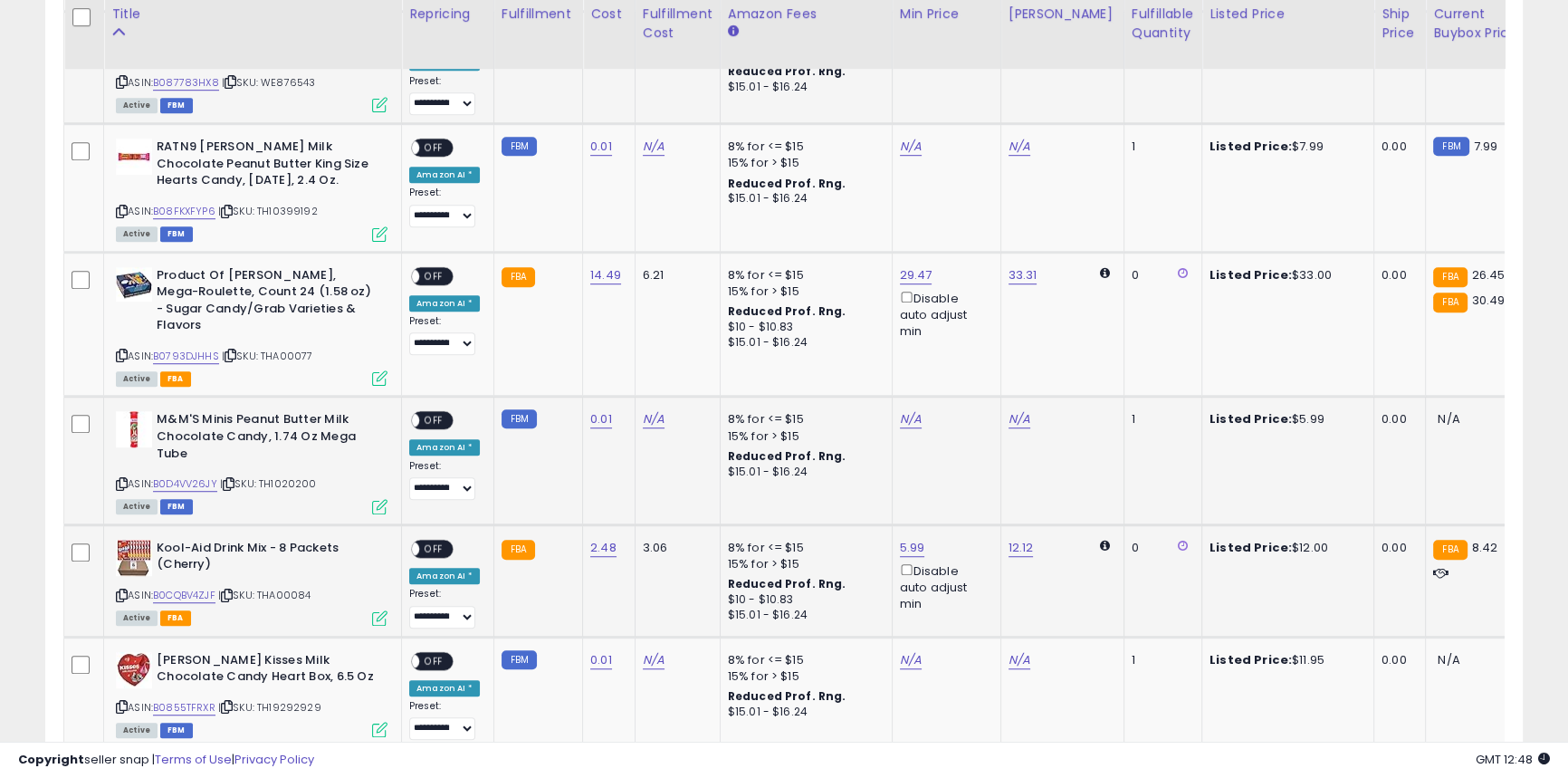
click at [428, 540] on span "OFF" at bounding box center [434, 547] width 29 height 15
click at [430, 276] on span "OFF" at bounding box center [434, 275] width 29 height 15
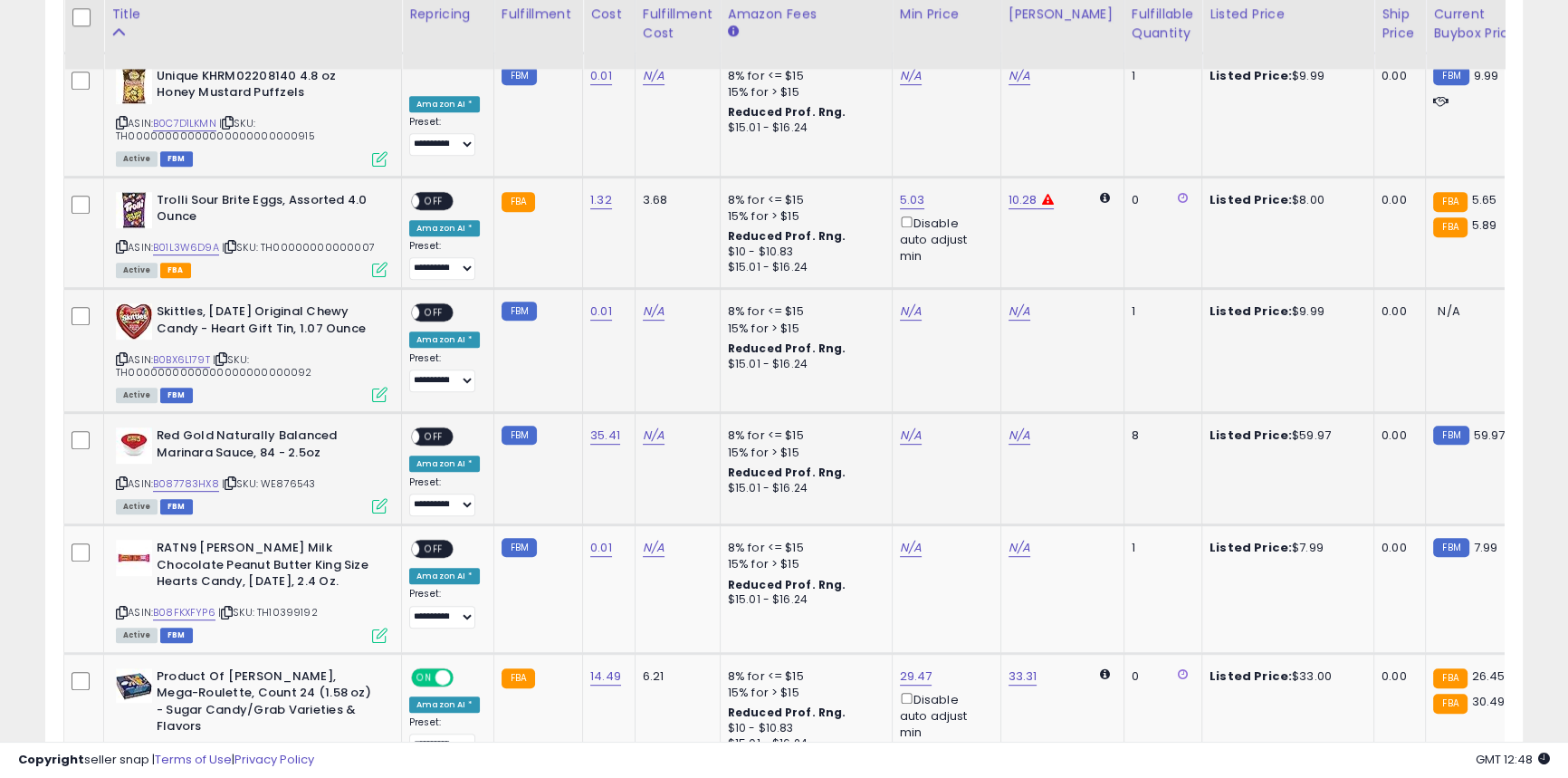
scroll to position [944, 0]
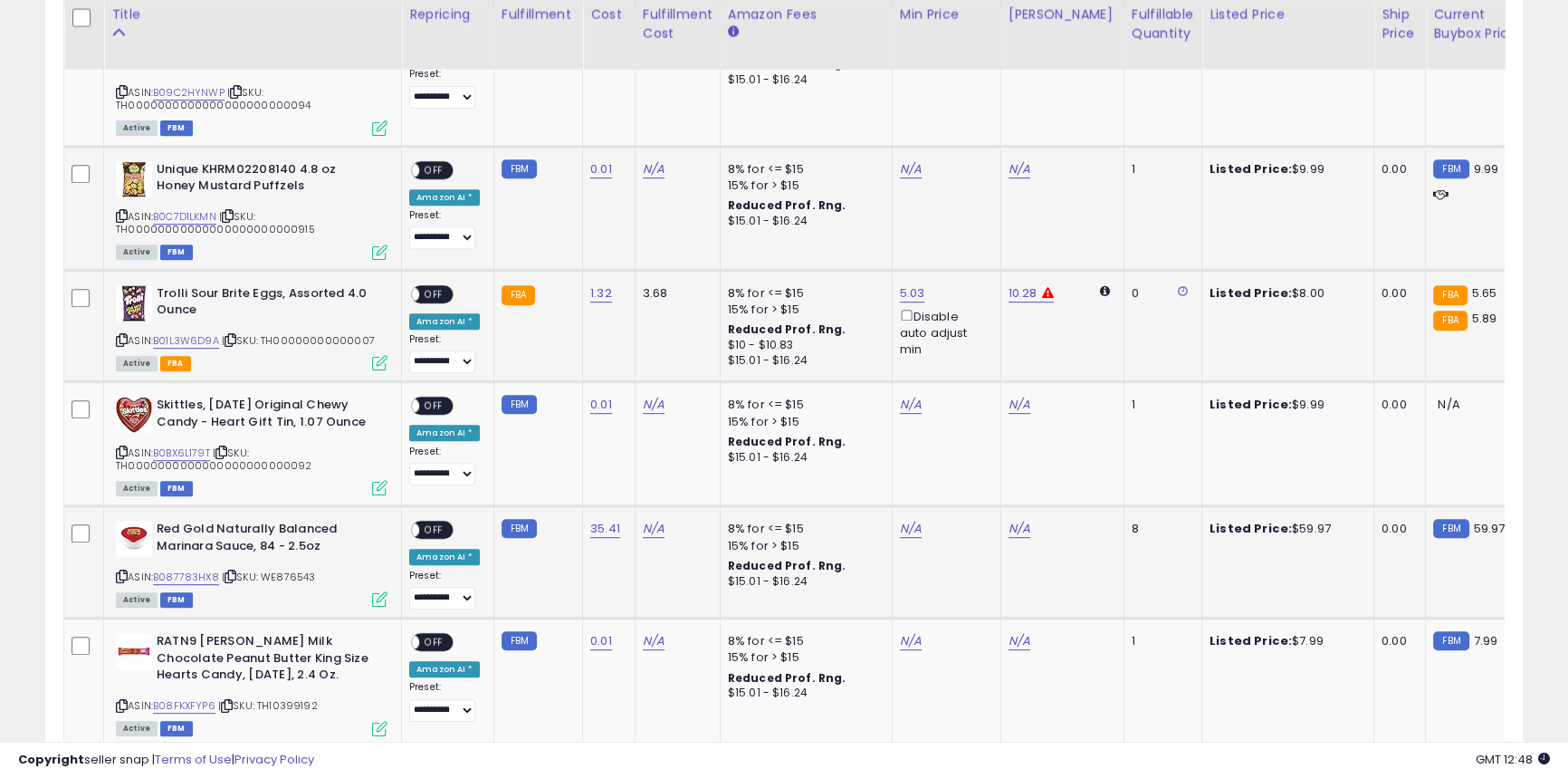
click at [437, 286] on span "OFF" at bounding box center [434, 293] width 29 height 15
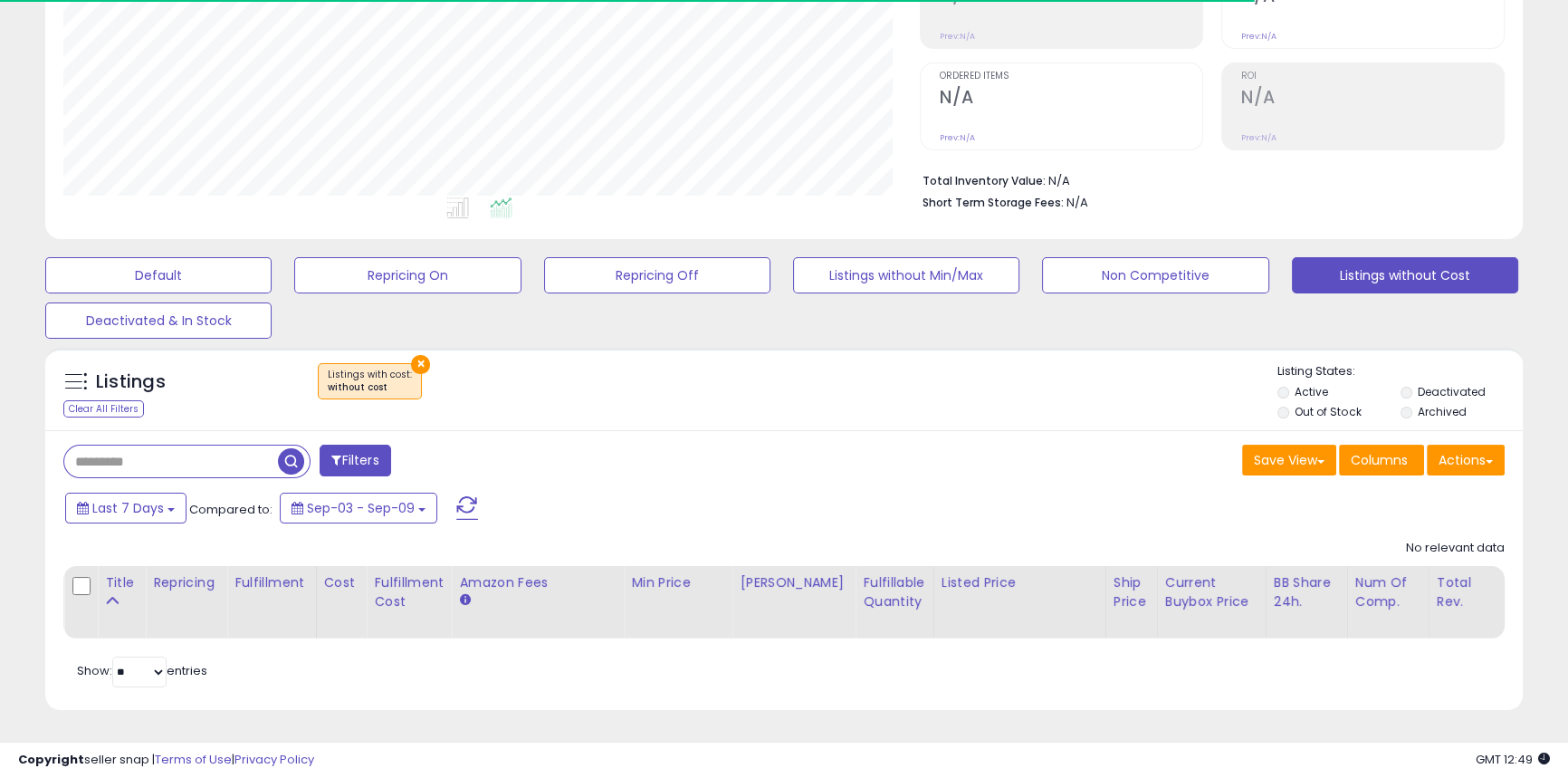
scroll to position [371, 855]
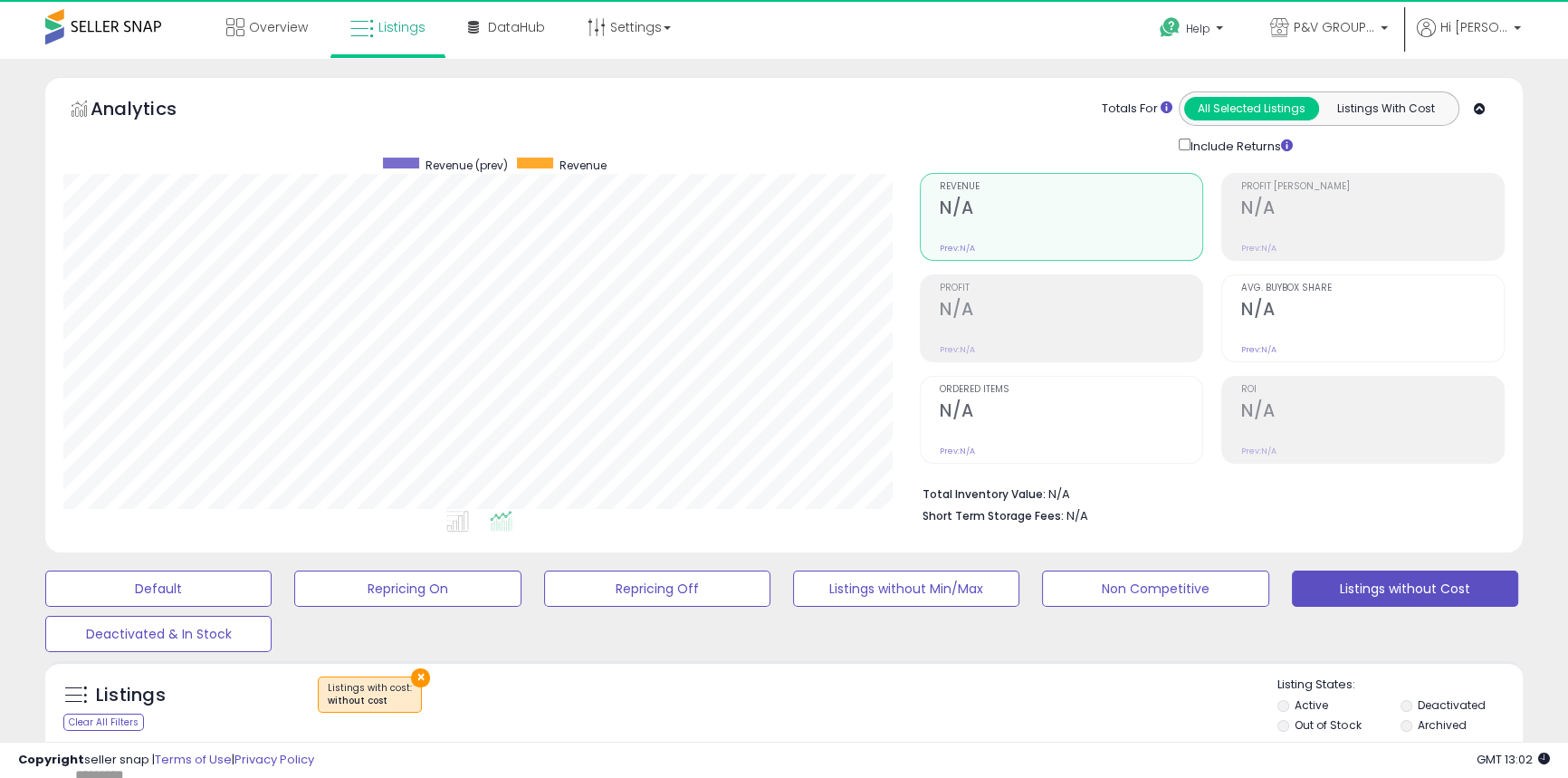
scroll to position [371, 855]
